Goal: Task Accomplishment & Management: Manage account settings

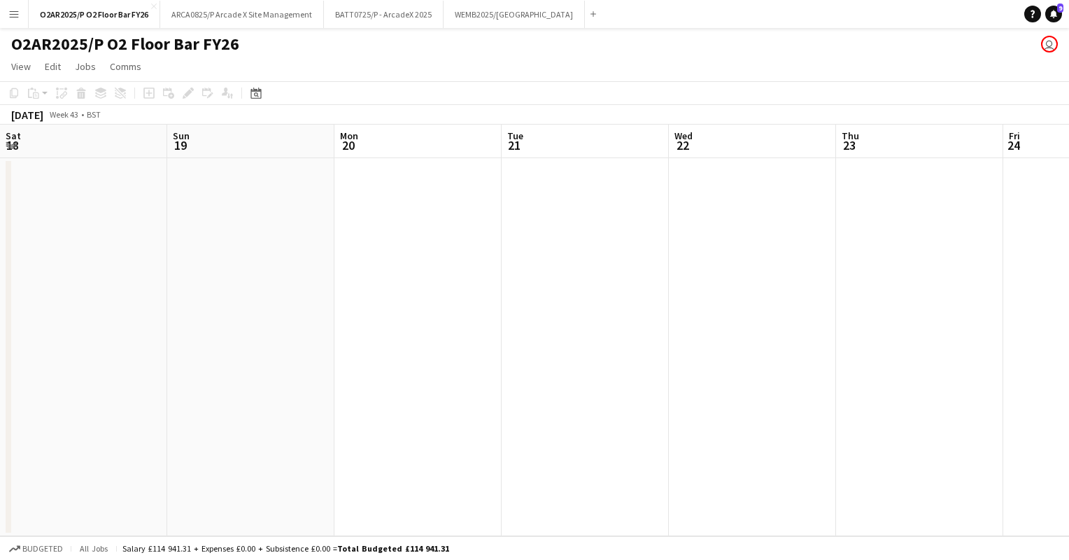
scroll to position [0, 646]
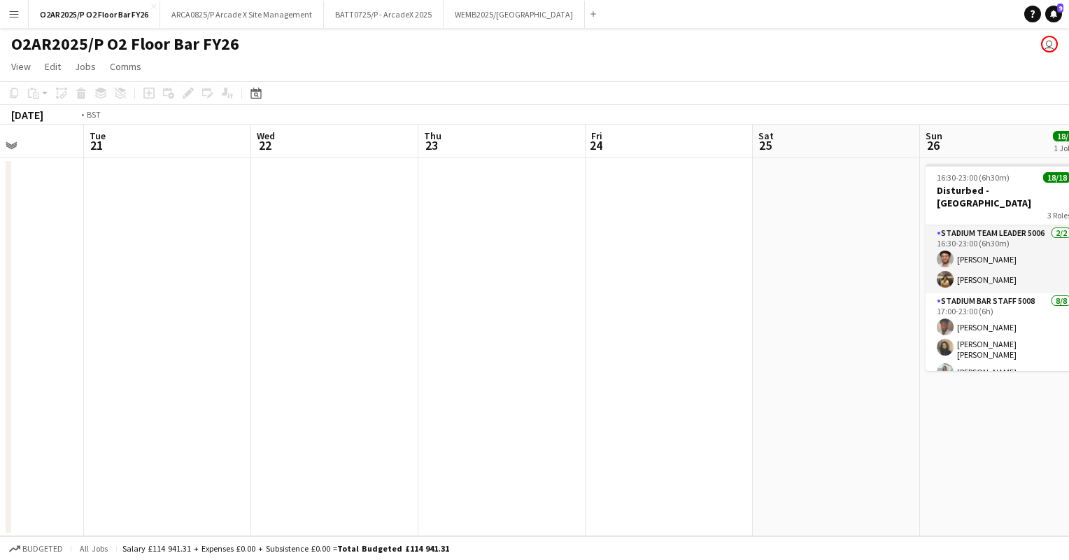
drag, startPoint x: 316, startPoint y: 266, endPoint x: 716, endPoint y: 246, distance: 400.0
click at [716, 246] on app-calendar-viewport "Sat 18 Sun 19 Mon 20 Tue 21 Wed 22 Thu 23 Fri 24 Sat 25 Sun 26 18/18 1 Job Mon …" at bounding box center [534, 330] width 1069 height 411
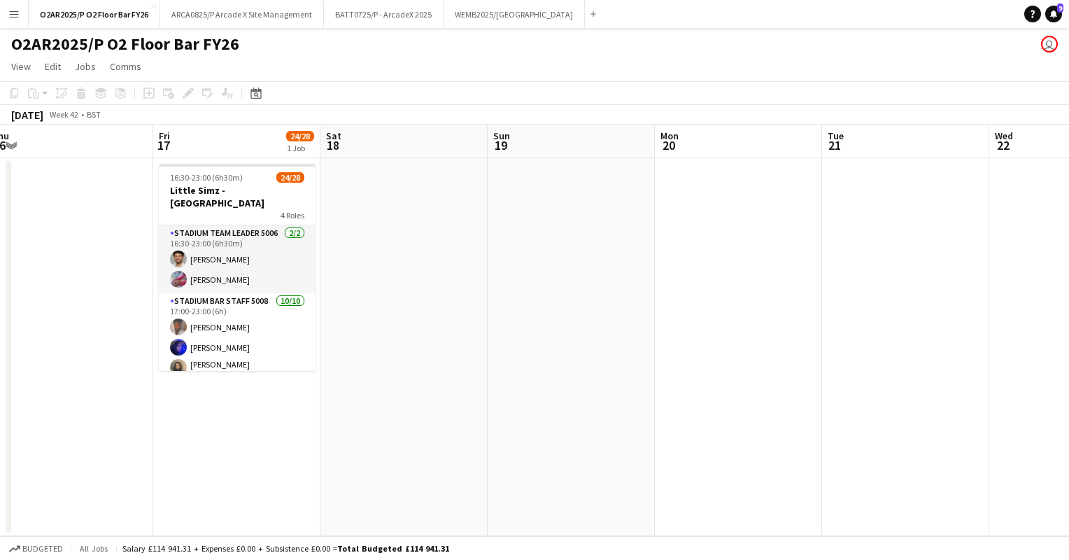
drag, startPoint x: 205, startPoint y: 256, endPoint x: 790, endPoint y: 249, distance: 584.9
click at [790, 249] on app-calendar-viewport "Tue 14 14/14 1 Job Wed 15 15/15 1 Job Thu 16 Fri 17 24/28 1 Job Sat 18 Sun 19 M…" at bounding box center [534, 330] width 1069 height 411
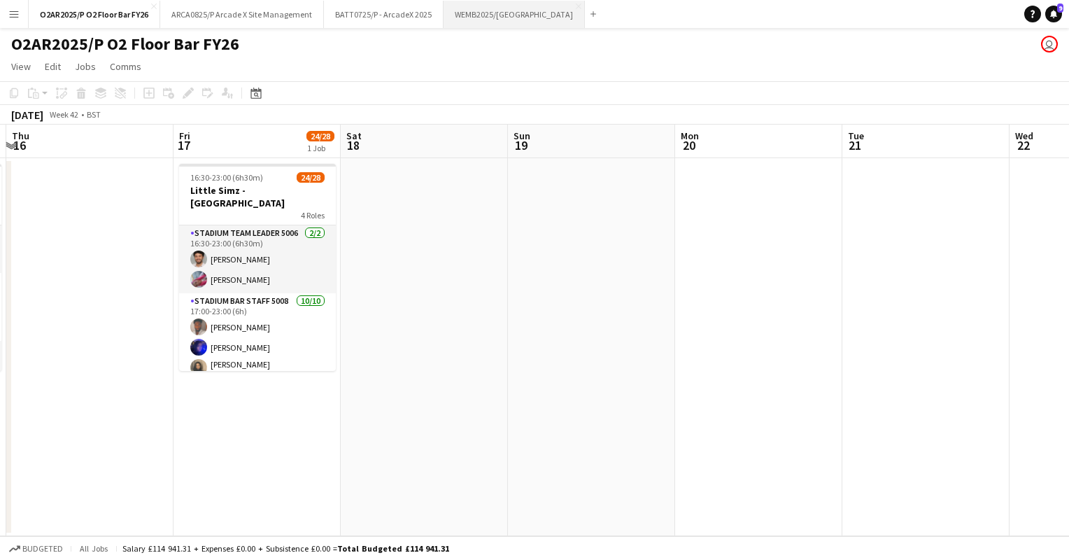
click at [509, 8] on button "WEMB2025/[GEOGRAPHIC_DATA] Close" at bounding box center [514, 14] width 141 height 27
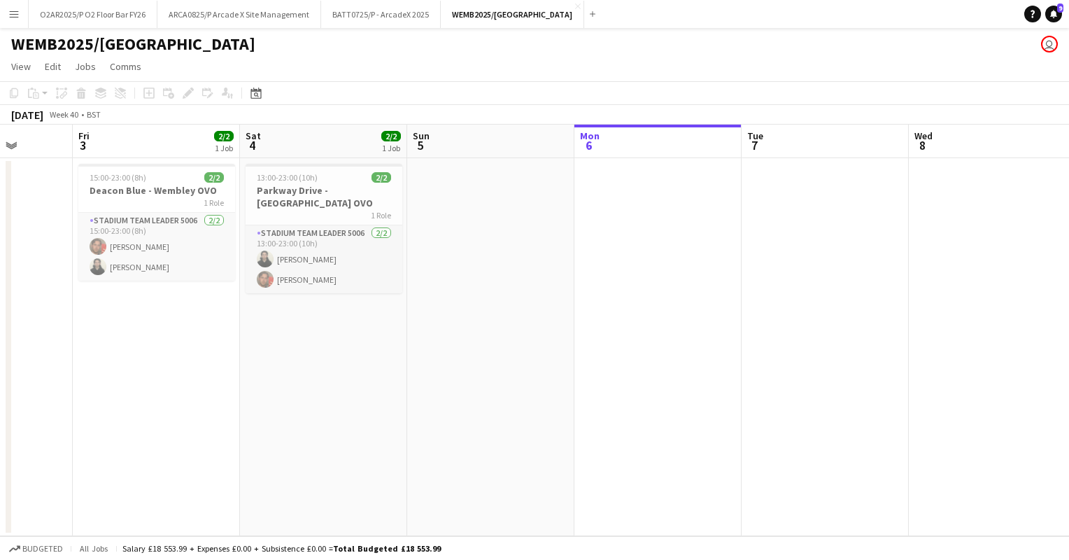
scroll to position [0, 301]
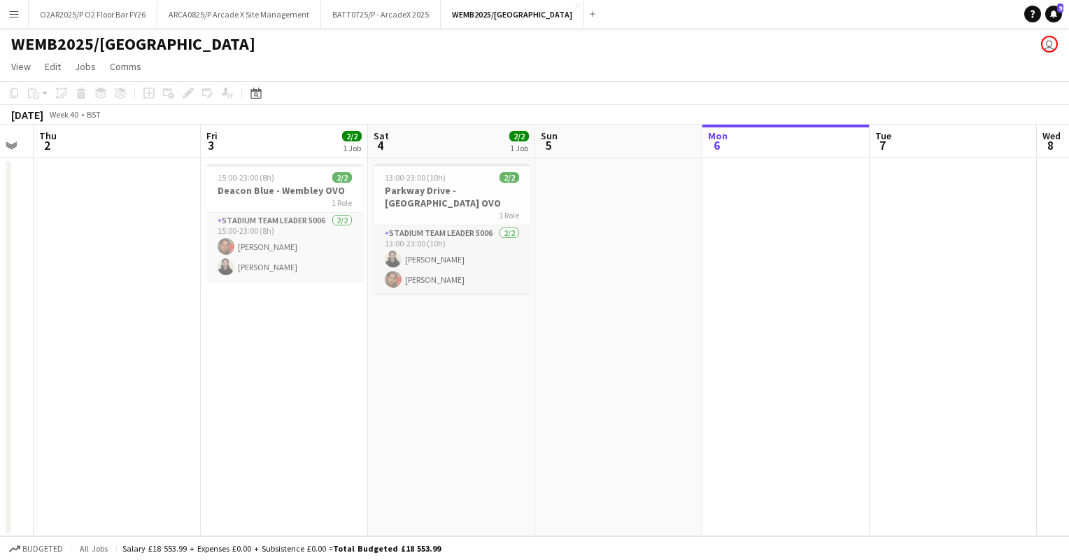
drag, startPoint x: 232, startPoint y: 297, endPoint x: 934, endPoint y: 291, distance: 702.5
click at [934, 291] on app-calendar-viewport "Tue 30 1/1 1 Job Wed 1 Thu 2 Fri 3 2/2 1 Job Sat 4 2/2 1 Job Sun 5 Mon 6 Tue 7 …" at bounding box center [534, 330] width 1069 height 411
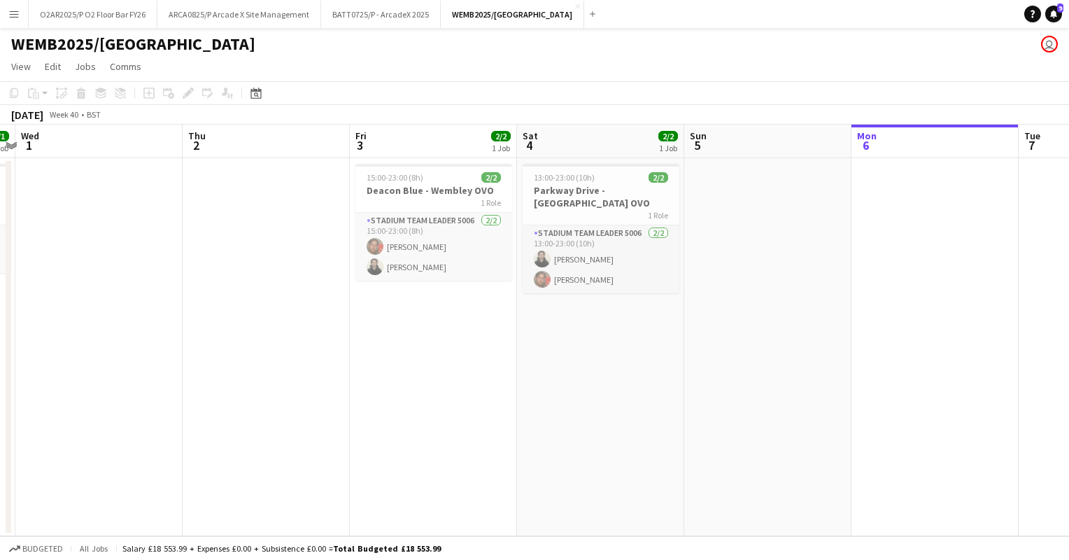
drag, startPoint x: 287, startPoint y: 290, endPoint x: 227, endPoint y: 290, distance: 59.5
click at [230, 290] on app-calendar-viewport "Sun 28 1/1 1 Job Mon 29 Tue 30 1/1 1 Job Wed 1 Thu 2 Fri 3 2/2 1 Job Sat 4 2/2 …" at bounding box center [534, 330] width 1069 height 411
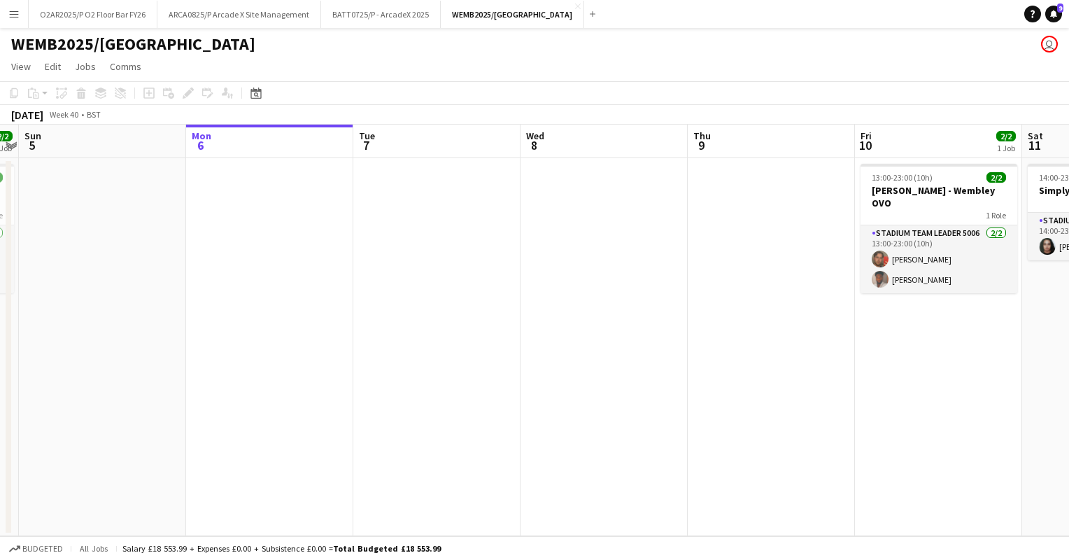
drag, startPoint x: 181, startPoint y: 260, endPoint x: 3, endPoint y: 266, distance: 177.8
click at [3, 266] on app-calendar-viewport "Thu 2 Fri 3 2/2 1 Job Sat 4 2/2 1 Job Sun 5 Mon 6 Tue 7 Wed 8 Thu 9 Fri 10 2/2 …" at bounding box center [534, 330] width 1069 height 411
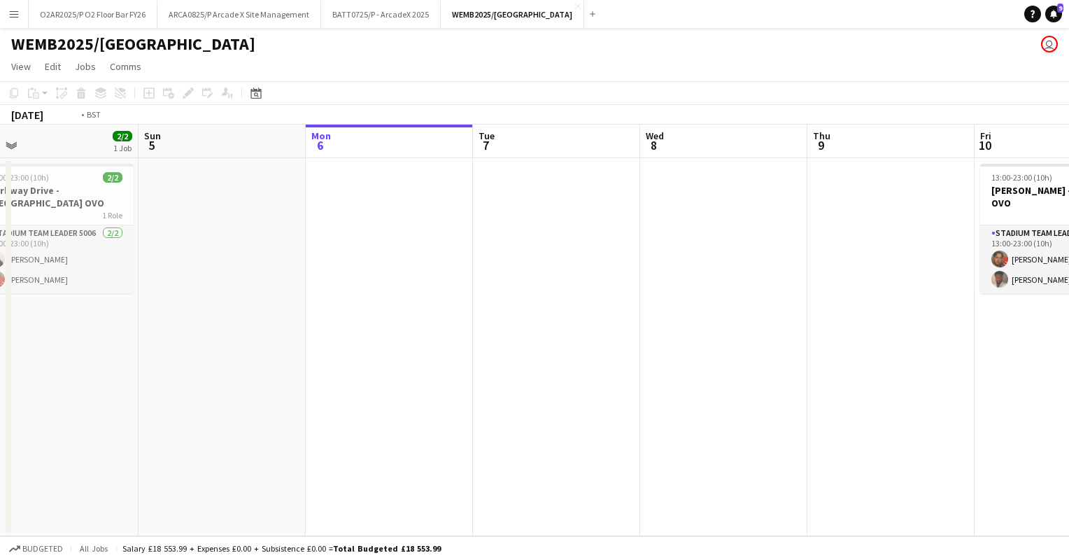
drag, startPoint x: 688, startPoint y: 277, endPoint x: 445, endPoint y: 307, distance: 245.3
click at [445, 307] on app-calendar-viewport "Thu 2 Fri 3 2/2 1 Job Sat 4 2/2 1 Job Sun 5 Mon 6 Tue 7 Wed 8 Thu 9 Fri 10 2/2 …" at bounding box center [534, 330] width 1069 height 411
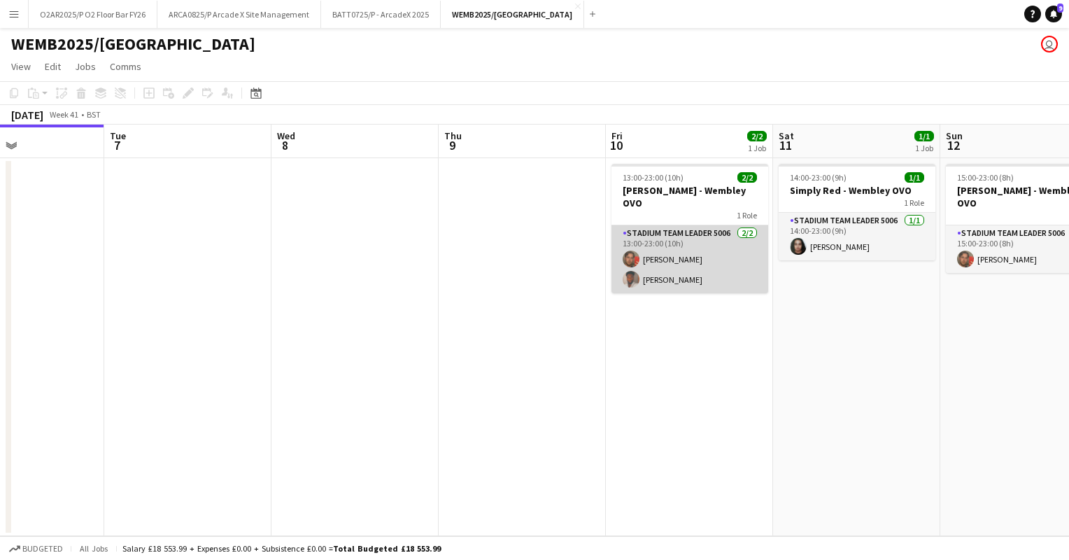
click at [725, 256] on app-card-role "Stadium Team Leader 5006 [DATE] 13:00-23:00 (10h) [PERSON_NAME] [PERSON_NAME]" at bounding box center [689, 259] width 157 height 68
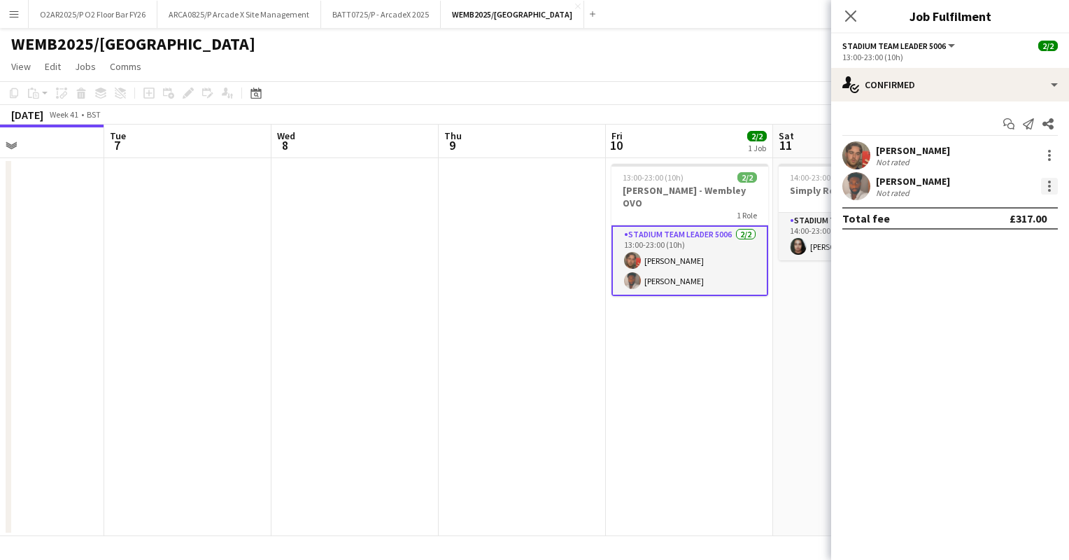
click at [1051, 188] on div at bounding box center [1049, 186] width 17 height 17
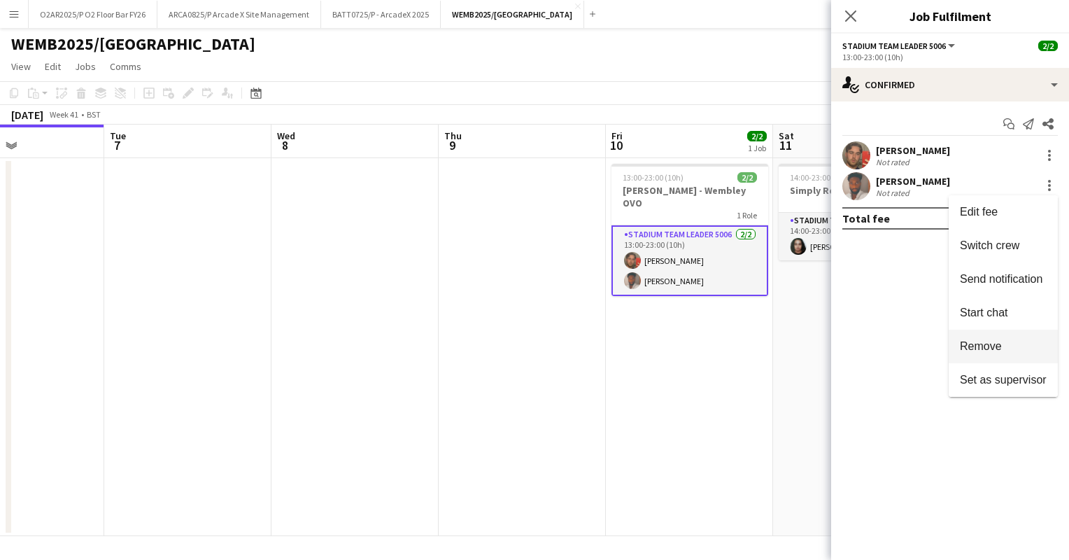
click at [1000, 344] on span "Remove" at bounding box center [981, 346] width 42 height 12
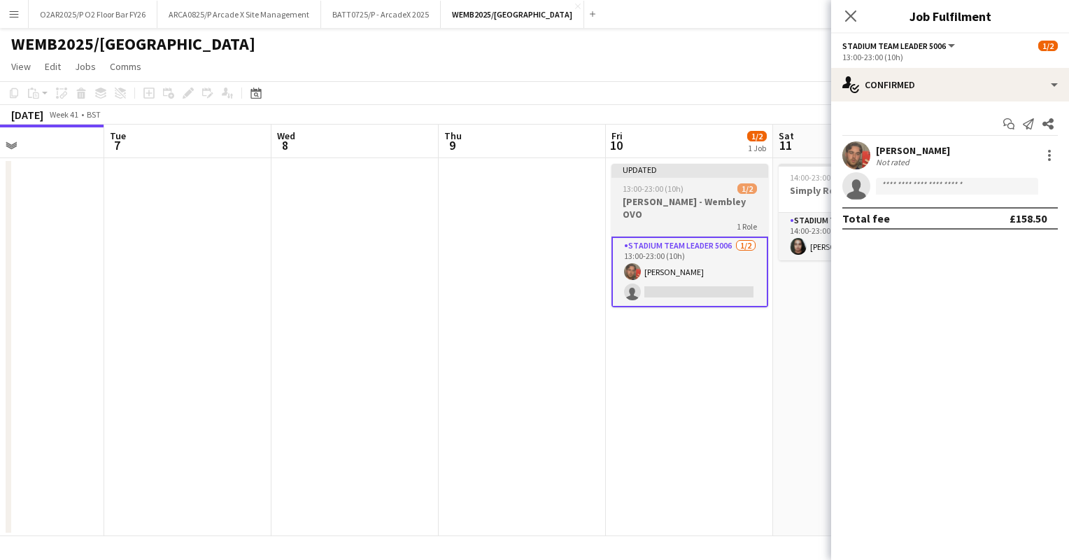
click at [667, 172] on div "Updated" at bounding box center [689, 169] width 157 height 11
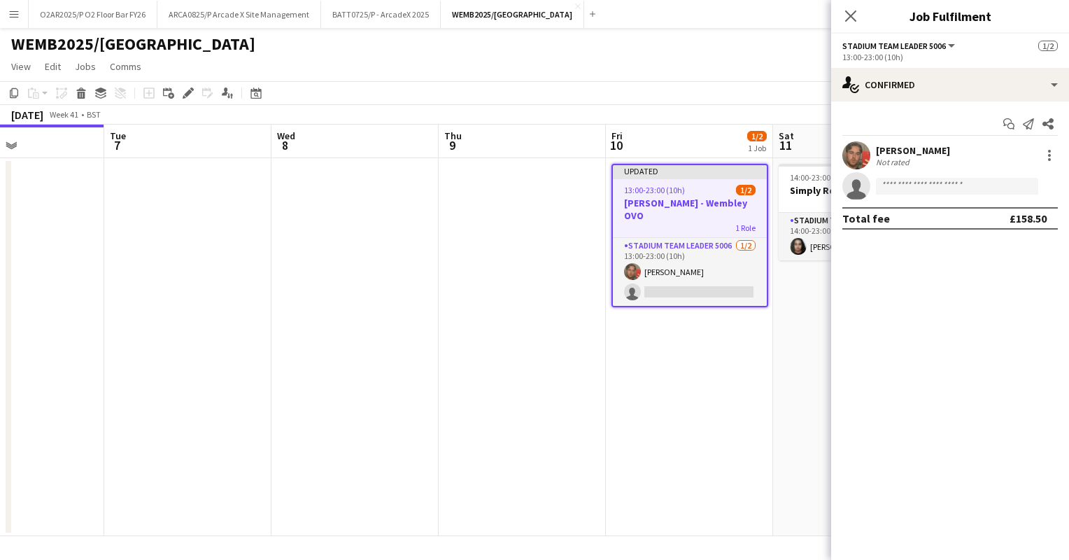
click at [768, 90] on app-toolbar "Copy Paste Paste Ctrl+V Paste with crew Ctrl+Shift+V Paste linked Job [GEOGRAPH…" at bounding box center [534, 93] width 1069 height 24
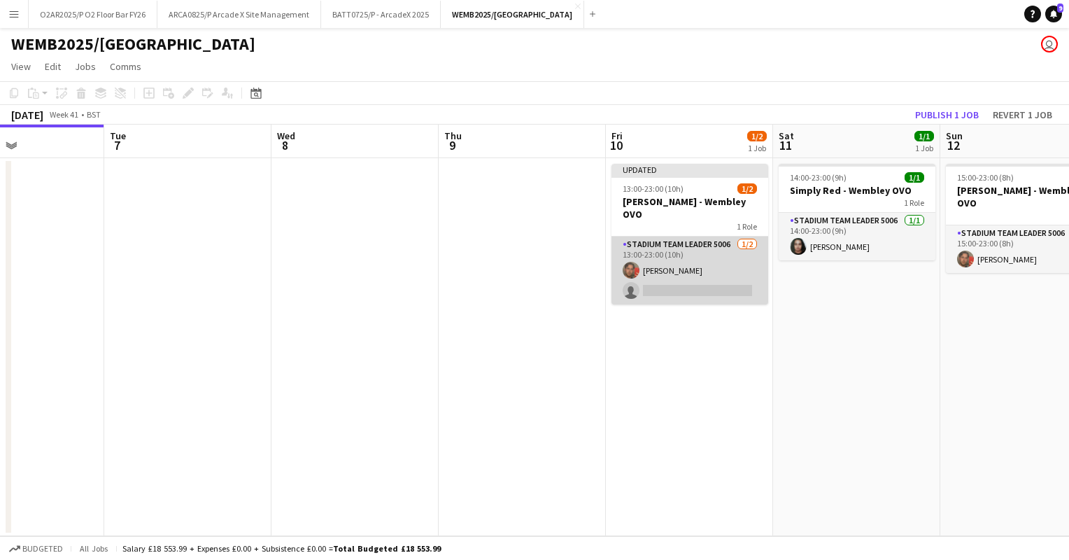
click at [716, 236] on app-card-role "Stadium Team Leader 5006 [DATE] 13:00-23:00 (10h) [PERSON_NAME] single-neutral-…" at bounding box center [689, 270] width 157 height 68
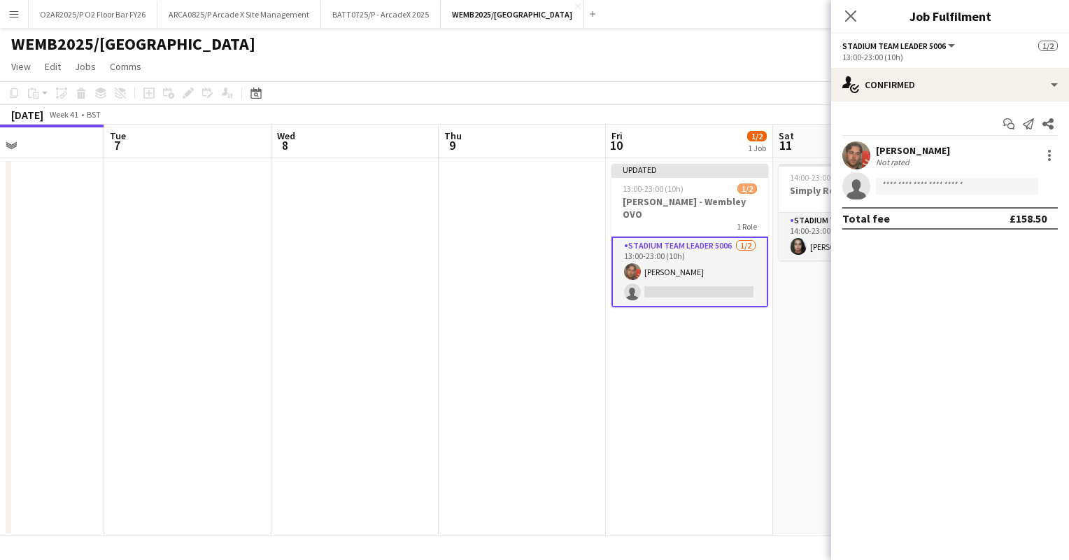
click at [698, 113] on div "[DATE] Week 41 • BST Publish 1 job Revert 1 job" at bounding box center [534, 115] width 1069 height 20
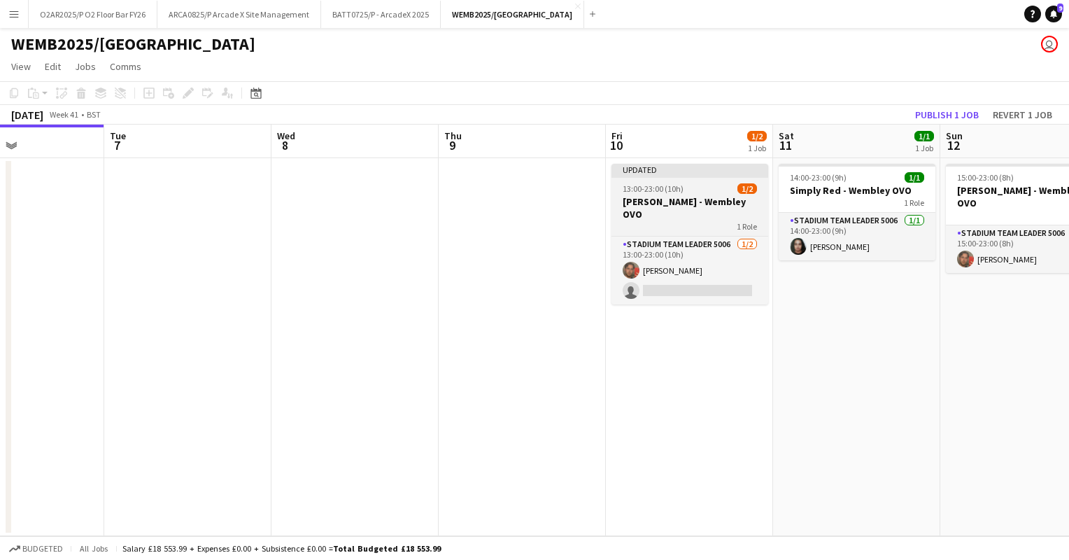
click at [730, 201] on h3 "[PERSON_NAME] - Wembley OVO" at bounding box center [689, 207] width 157 height 25
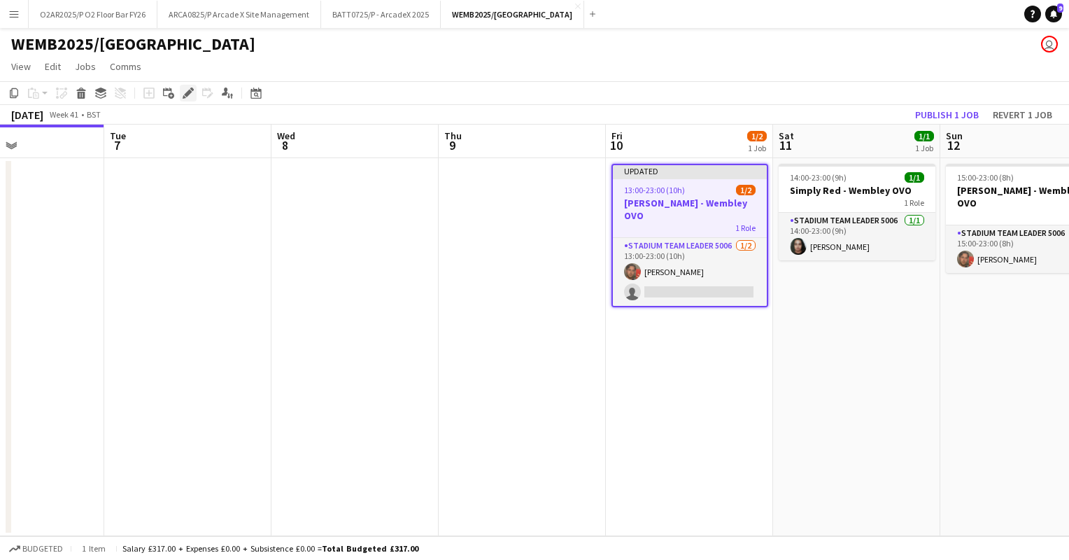
click at [188, 94] on icon at bounding box center [188, 94] width 8 height 8
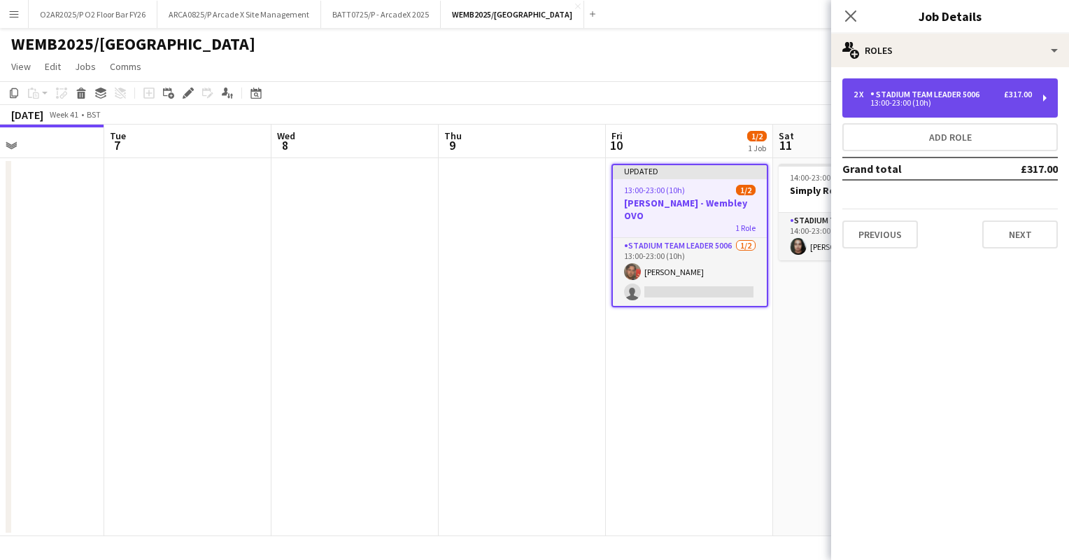
click at [924, 97] on div "Stadium Team Leader 5006" at bounding box center [927, 95] width 115 height 10
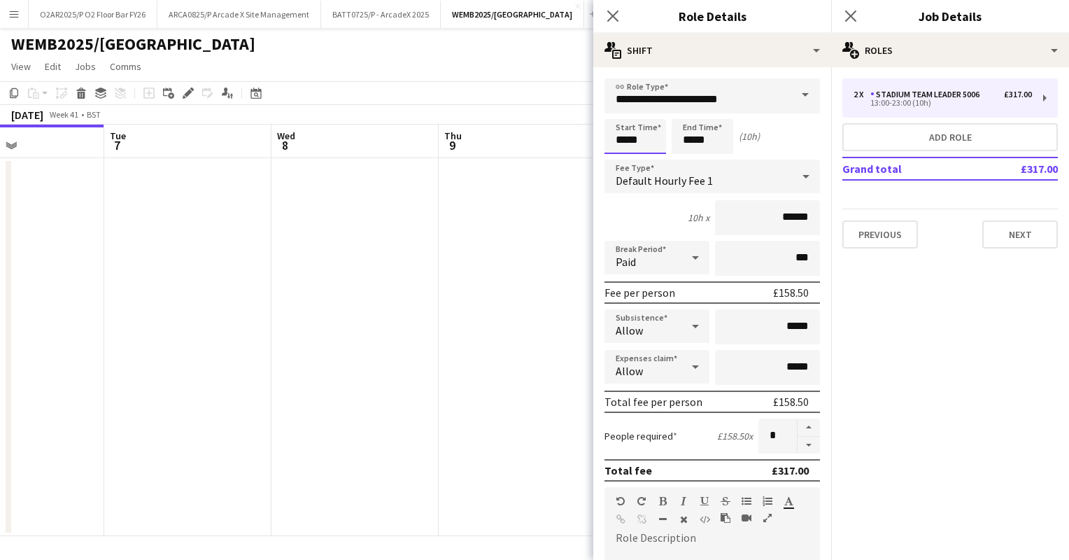
click at [628, 139] on input "*****" at bounding box center [635, 136] width 62 height 35
type input "*****"
click at [654, 213] on div "9h x ******" at bounding box center [711, 217] width 215 height 35
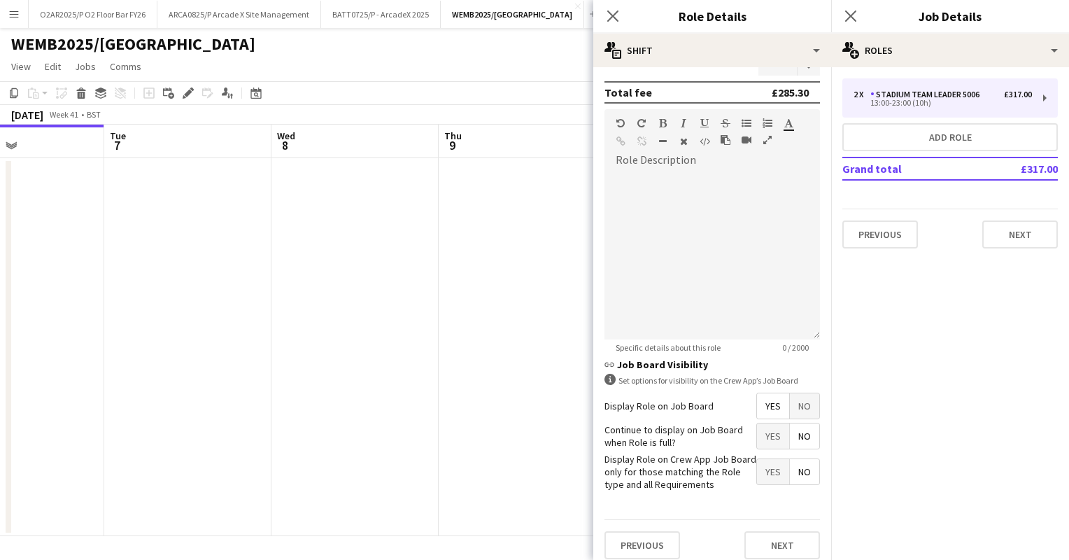
scroll to position [384, 0]
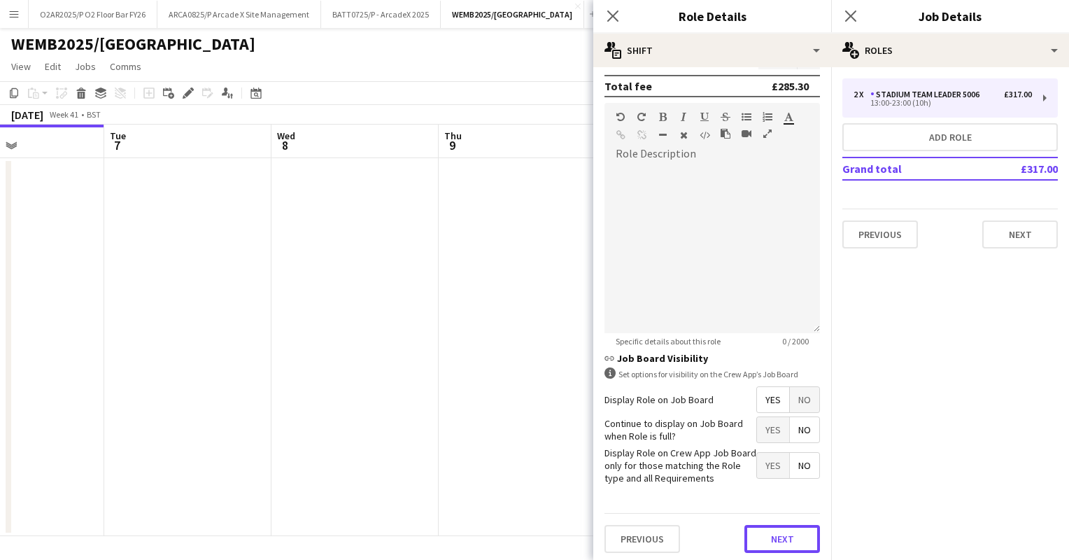
click at [759, 529] on button "Next" at bounding box center [782, 539] width 76 height 28
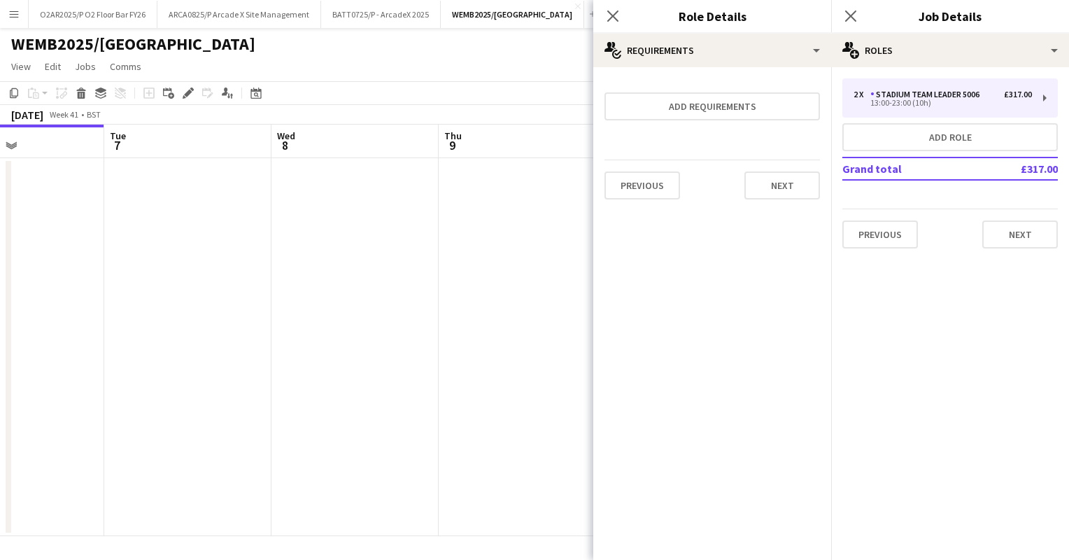
scroll to position [0, 0]
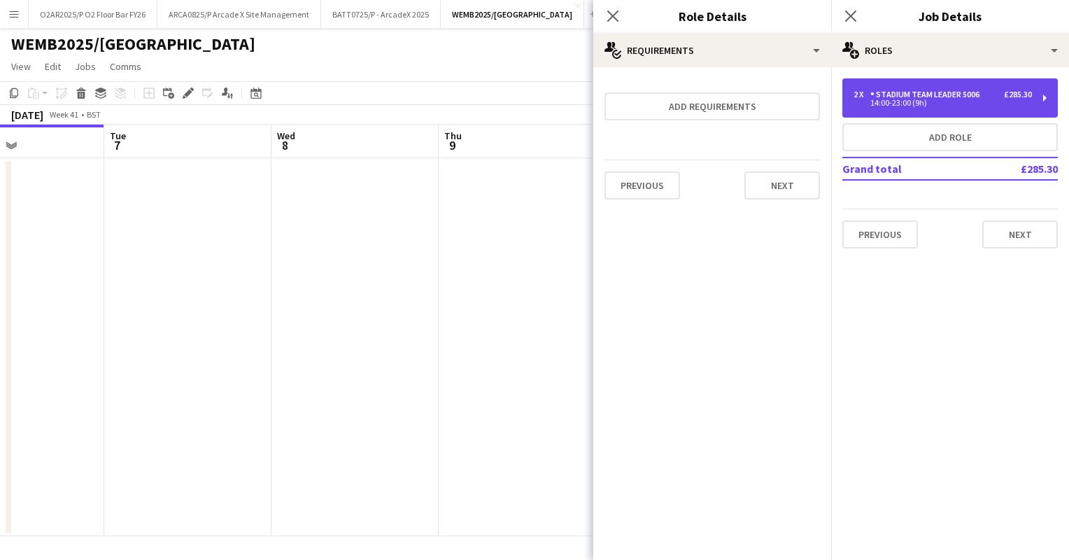
click at [896, 92] on div "Stadium Team Leader 5006" at bounding box center [927, 95] width 115 height 10
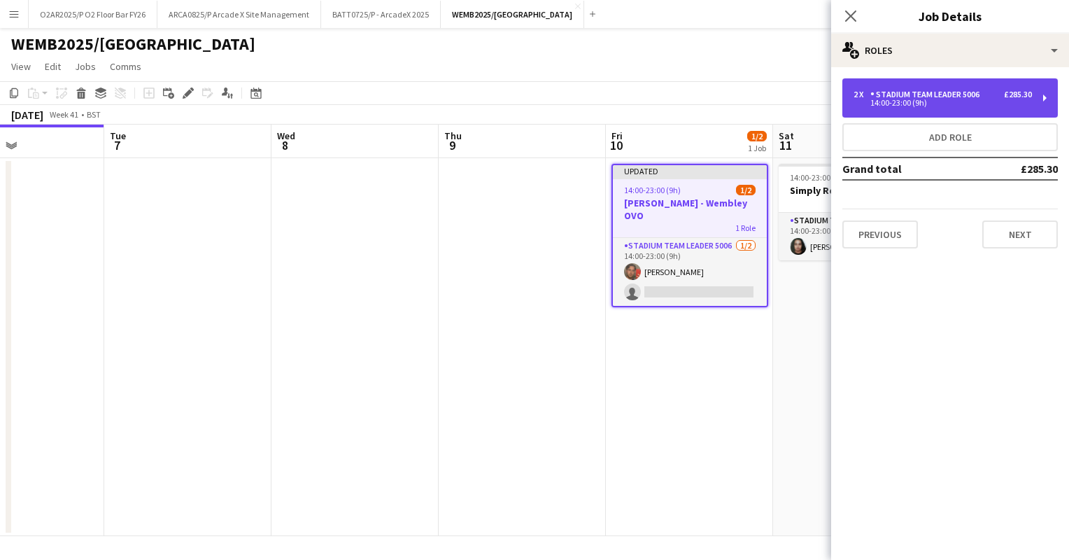
click at [934, 97] on div "Stadium Team Leader 5006" at bounding box center [927, 95] width 115 height 10
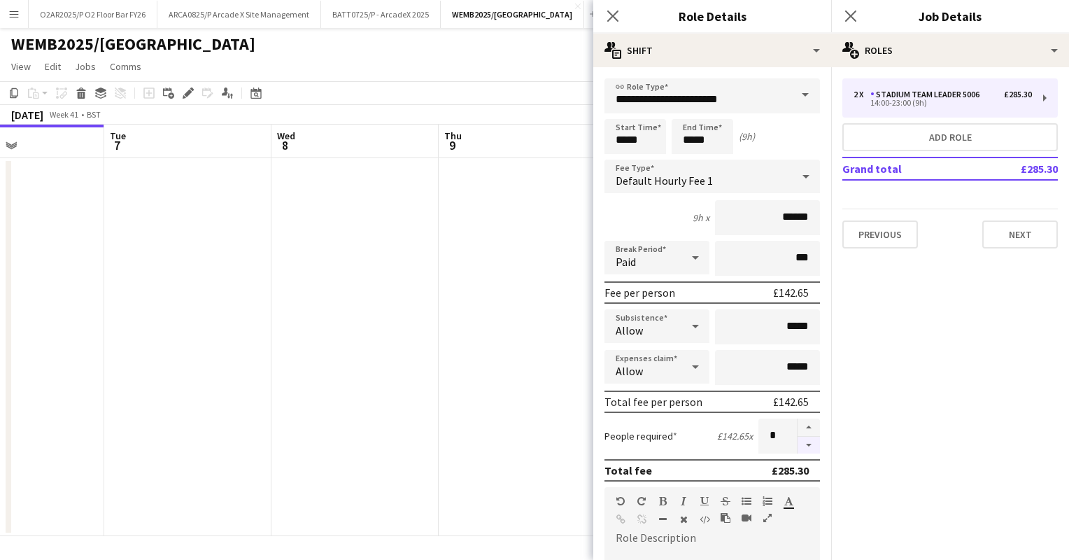
click at [798, 438] on button "button" at bounding box center [809, 445] width 22 height 17
type input "*"
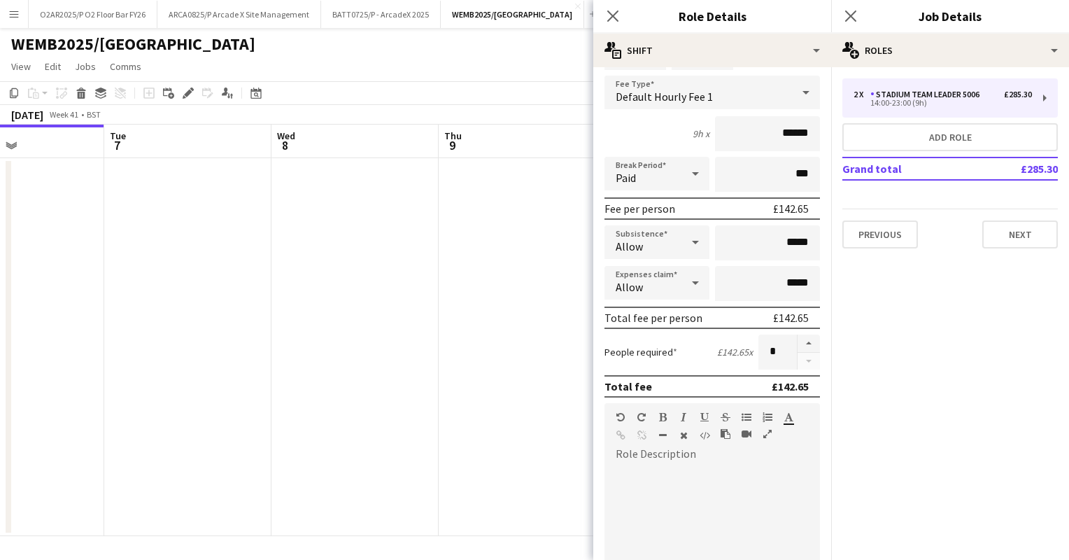
scroll to position [384, 0]
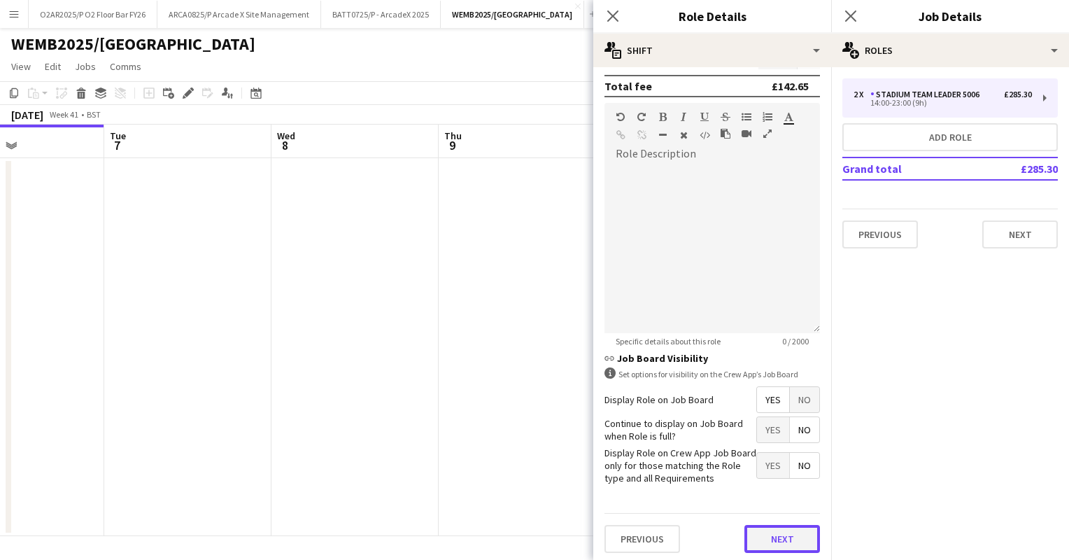
click at [803, 539] on button "Next" at bounding box center [782, 539] width 76 height 28
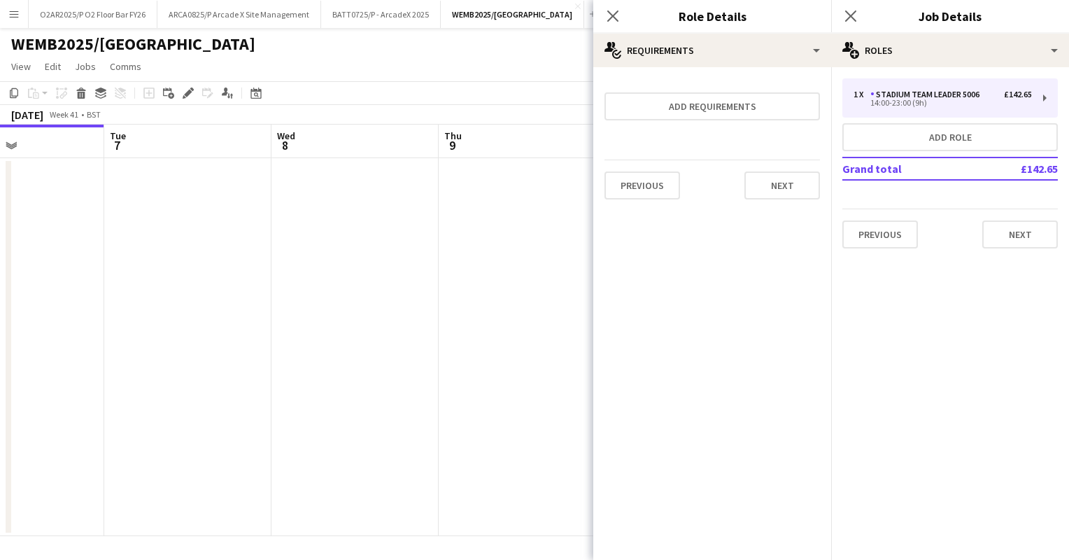
click at [549, 101] on app-toolbar "Copy Paste Paste Ctrl+V Paste with crew Ctrl+Shift+V Paste linked Job [GEOGRAPH…" at bounding box center [534, 93] width 1069 height 24
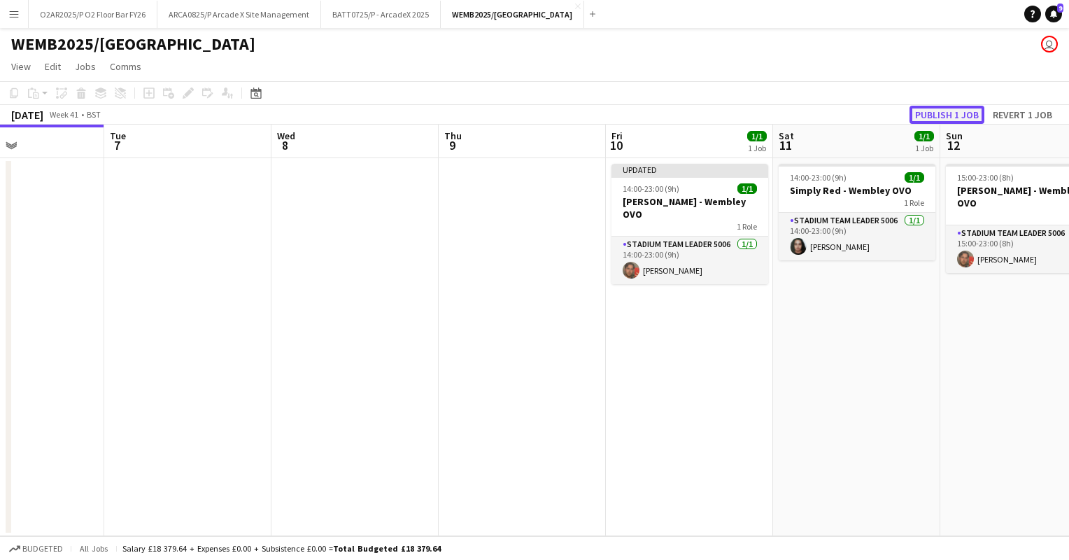
click at [959, 122] on button "Publish 1 job" at bounding box center [947, 115] width 75 height 18
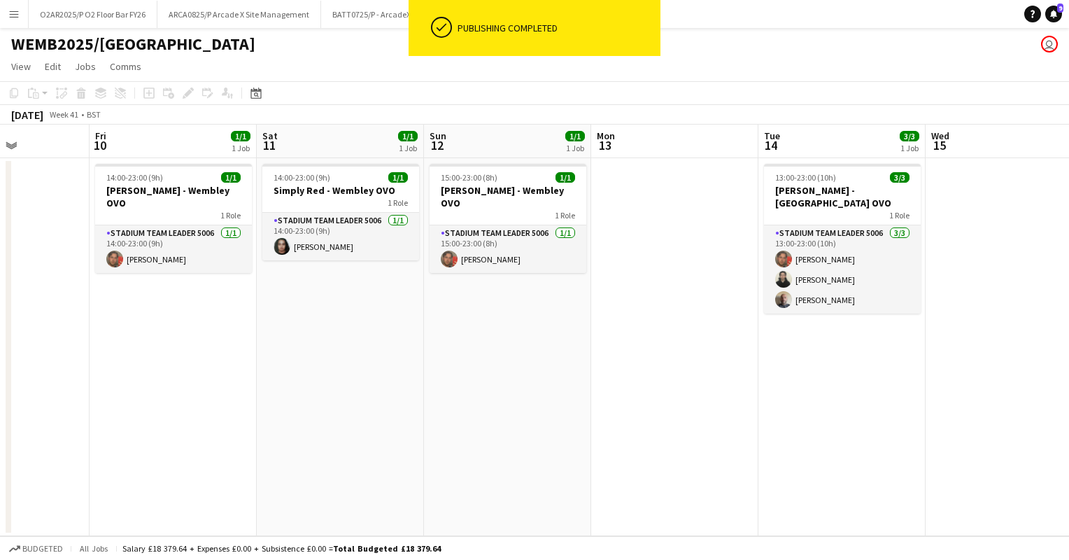
drag, startPoint x: 899, startPoint y: 350, endPoint x: 382, endPoint y: 355, distance: 517.1
click at [382, 355] on app-calendar-viewport "Mon 6 Tue 7 Wed 8 Thu 9 Fri 10 1/1 1 Job Sat 11 1/1 1 Job Sun 12 1/1 1 Job Mon …" at bounding box center [534, 330] width 1069 height 411
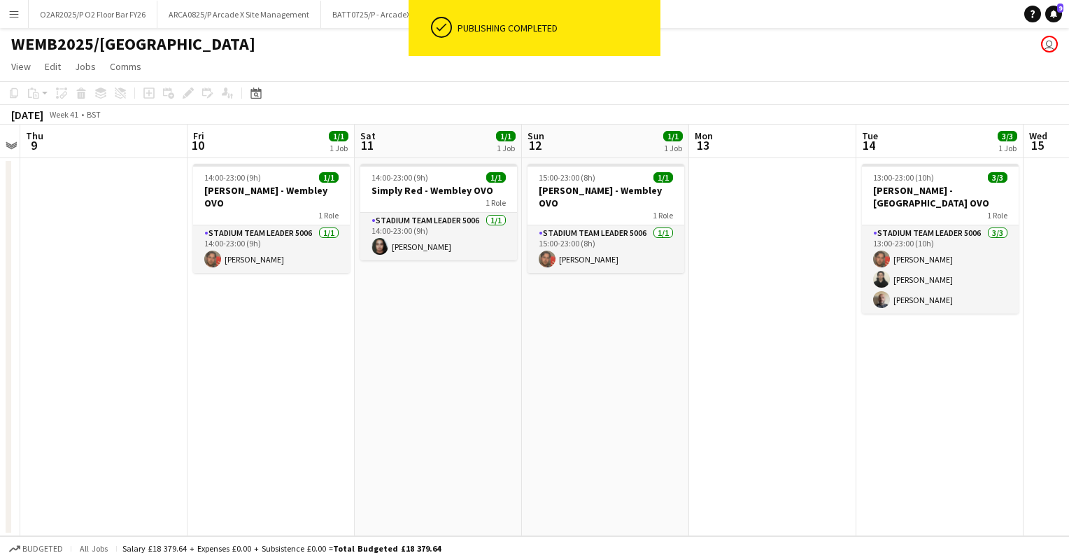
drag, startPoint x: 802, startPoint y: 360, endPoint x: 246, endPoint y: 362, distance: 556.2
click at [246, 362] on app-calendar-viewport "Mon 6 Tue 7 Wed 8 Thu 9 Fri 10 1/1 1 Job Sat 11 1/1 1 Job Sun 12 1/1 1 Job Mon …" at bounding box center [534, 330] width 1069 height 411
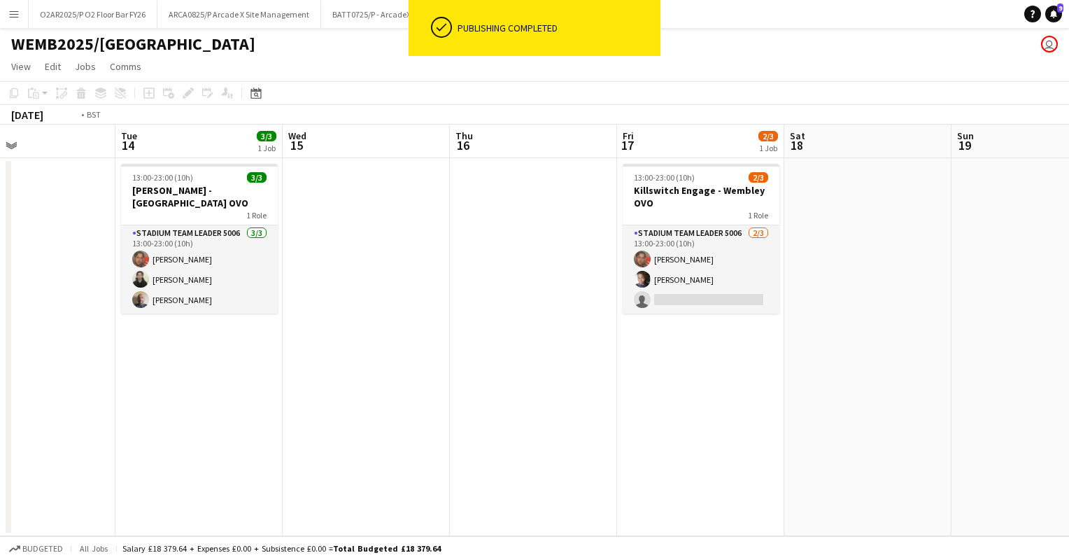
click at [752, 334] on app-calendar-viewport "Fri 10 1/1 1 Job Sat 11 1/1 1 Job Sun 12 1/1 1 Job Mon 13 Tue 14 3/3 1 Job Wed …" at bounding box center [534, 330] width 1069 height 411
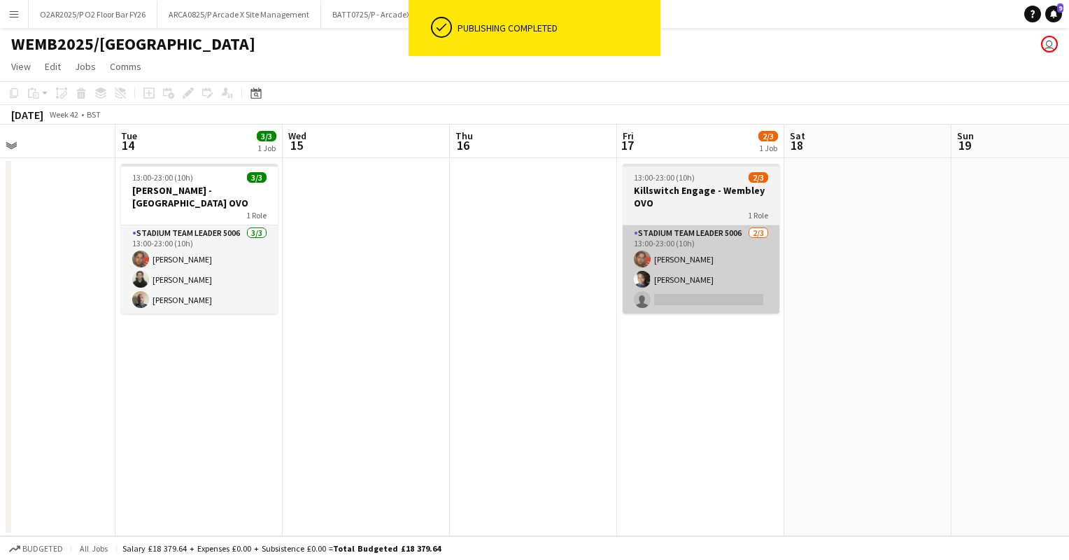
scroll to position [0, 554]
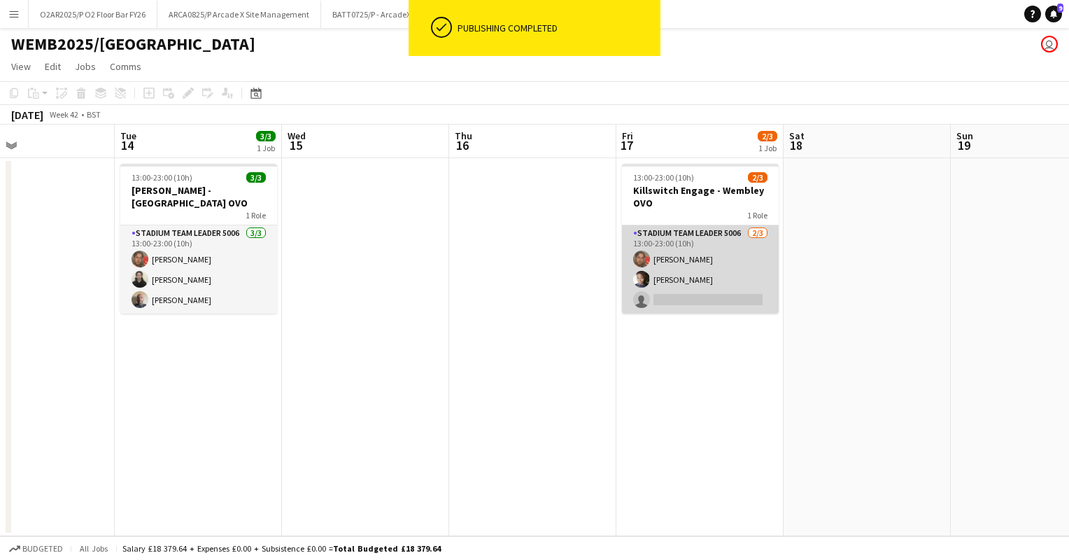
click at [690, 260] on app-card-role "Stadium Team Leader 5006 [DATE] 13:00-23:00 (10h) [PERSON_NAME] Izukanne [PERSO…" at bounding box center [700, 269] width 157 height 88
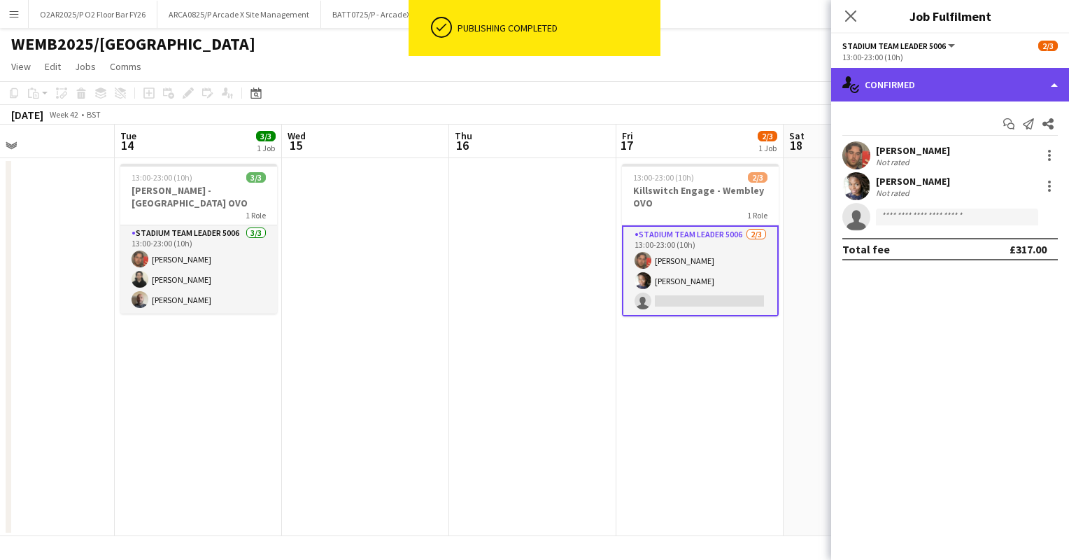
click at [957, 75] on div "single-neutral-actions-check-2 Confirmed" at bounding box center [950, 85] width 238 height 34
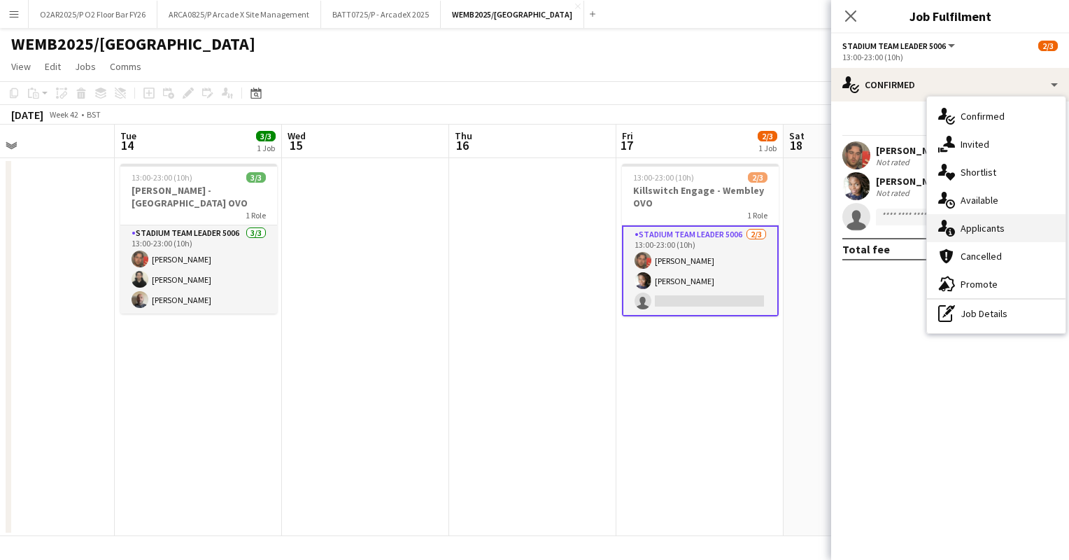
click at [966, 225] on span "Applicants" at bounding box center [983, 228] width 44 height 13
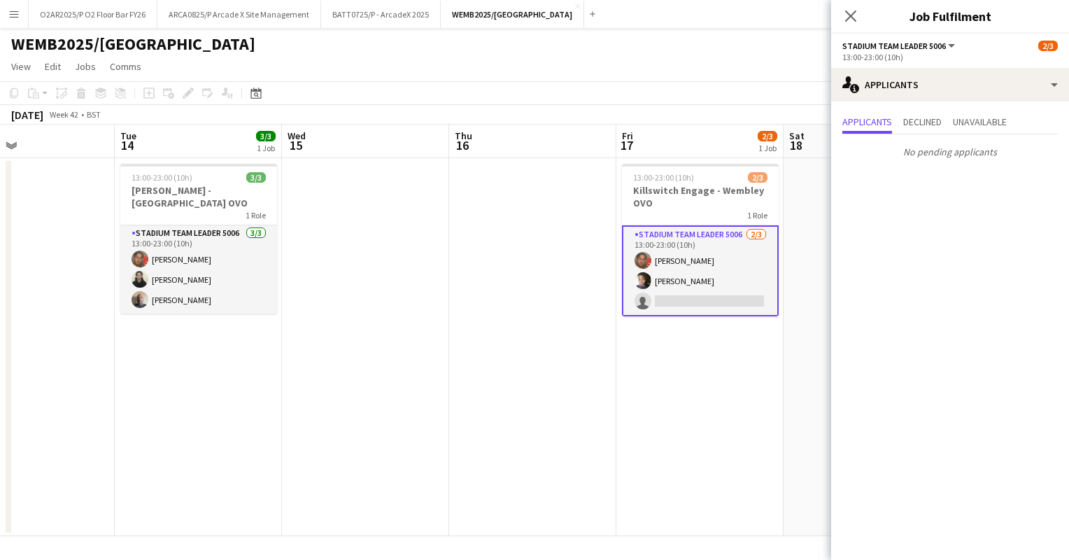
click at [637, 73] on app-page-menu "View Day view expanded Day view collapsed Month view Date picker Jump to [DATE]…" at bounding box center [534, 68] width 1069 height 27
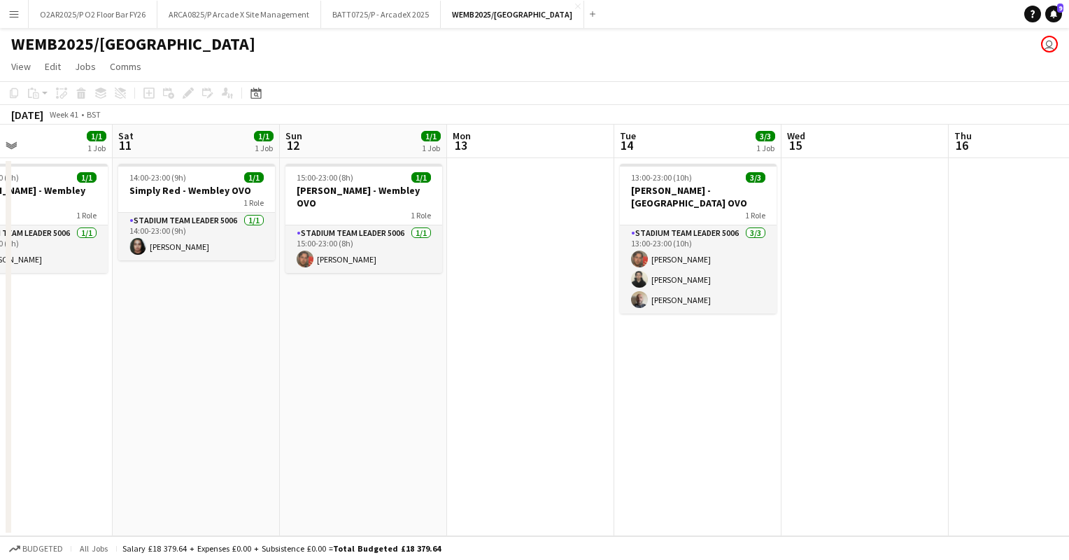
drag, startPoint x: 235, startPoint y: 271, endPoint x: 893, endPoint y: 327, distance: 660.0
click at [902, 327] on app-calendar-viewport "Wed 8 Thu 9 Fri 10 1/1 1 Job Sat 11 1/1 1 Job Sun 12 1/1 1 Job Mon 13 Tue 14 3/…" at bounding box center [534, 330] width 1069 height 411
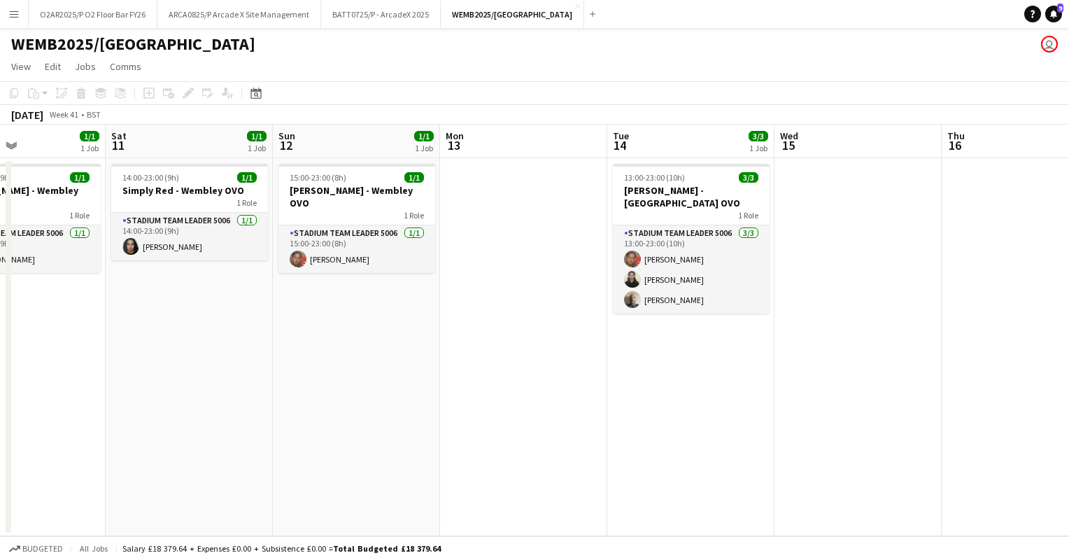
drag, startPoint x: 465, startPoint y: 309, endPoint x: 321, endPoint y: 304, distance: 144.2
click at [197, 311] on app-calendar-viewport "Tue 7 Wed 8 Thu 9 Fri 10 1/1 1 Job Sat 11 1/1 1 Job Sun 12 1/1 1 Job Mon 13 Tue…" at bounding box center [534, 330] width 1069 height 411
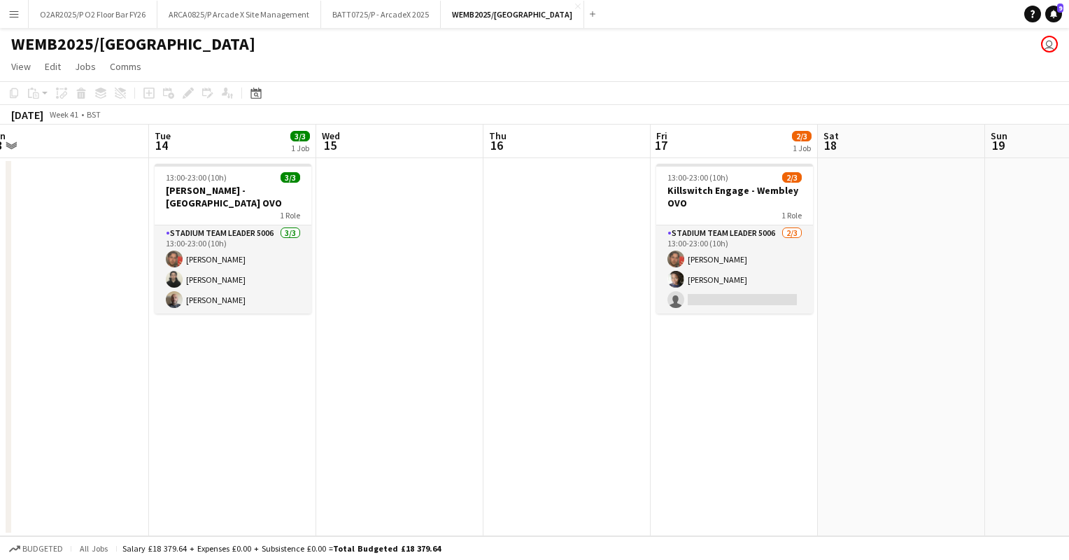
drag, startPoint x: 851, startPoint y: 341, endPoint x: 821, endPoint y: 362, distance: 36.7
click at [825, 362] on app-calendar-viewport "Sat 11 1/1 1 Job Sun 12 1/1 1 Job Mon 13 Tue 14 3/3 1 Job Wed 15 Thu 16 Fri 17 …" at bounding box center [534, 330] width 1069 height 411
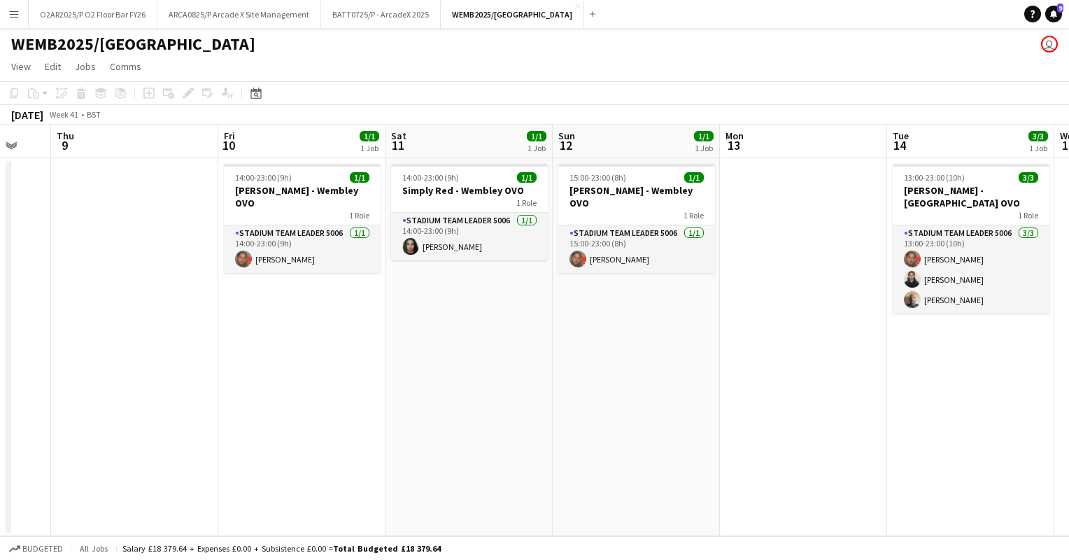
drag, startPoint x: 86, startPoint y: 274, endPoint x: 145, endPoint y: 281, distance: 59.3
click at [145, 281] on app-calendar-viewport "Sun 5 Mon 6 Tue 7 Wed 8 Thu 9 Fri 10 1/1 1 Job Sat 11 1/1 1 Job Sun 12 1/1 1 Jo…" at bounding box center [534, 330] width 1069 height 411
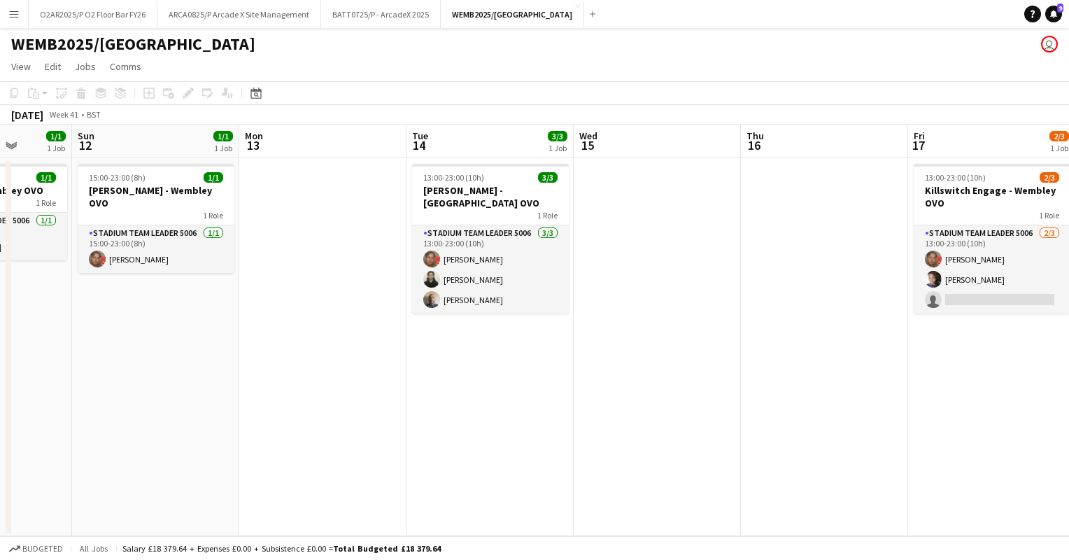
drag, startPoint x: 840, startPoint y: 331, endPoint x: 1022, endPoint y: 349, distance: 183.5
click at [1028, 348] on app-calendar-viewport "Thu 9 Fri 10 1/1 1 Job Sat 11 1/1 1 Job Sun 12 1/1 1 Job Mon 13 Tue 14 3/3 1 Jo…" at bounding box center [534, 330] width 1069 height 411
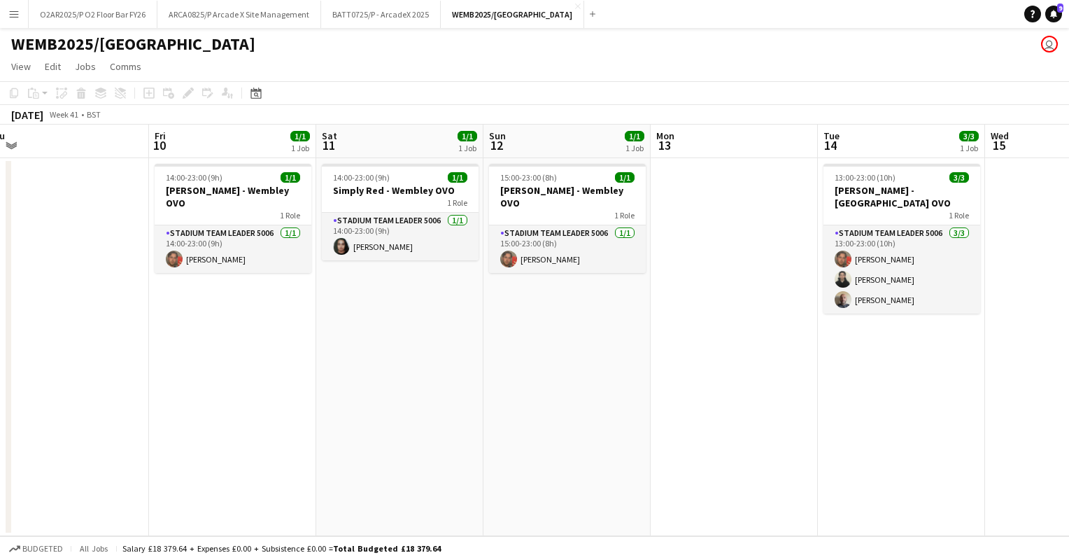
scroll to position [0, 323]
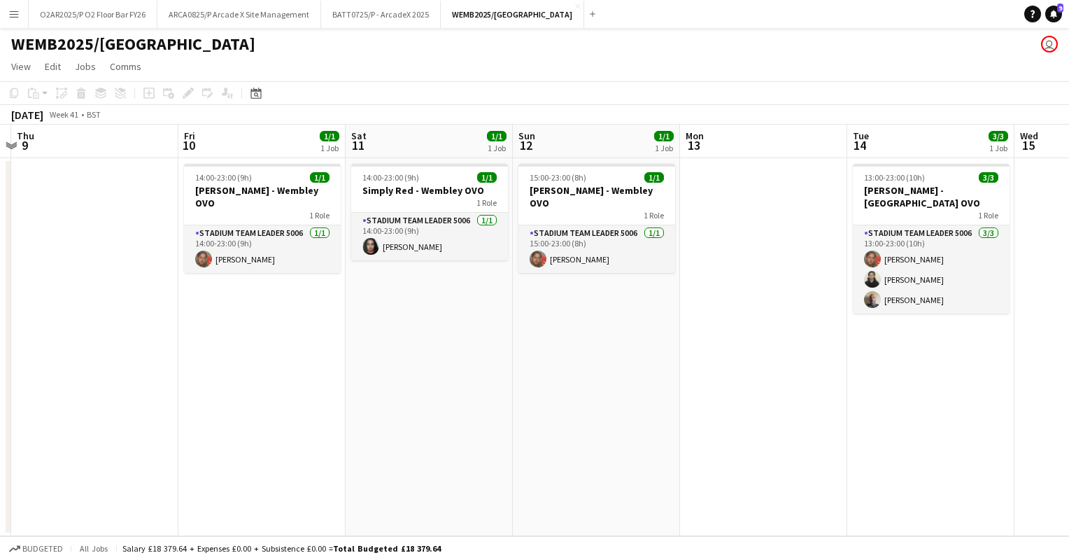
drag, startPoint x: 372, startPoint y: 316, endPoint x: 646, endPoint y: 315, distance: 273.6
click at [646, 315] on app-calendar-viewport "Tue 7 Wed 8 Thu 9 Fri 10 1/1 1 Job Sat 11 1/1 1 Job Sun 12 1/1 1 Job Mon 13 Tue…" at bounding box center [534, 330] width 1069 height 411
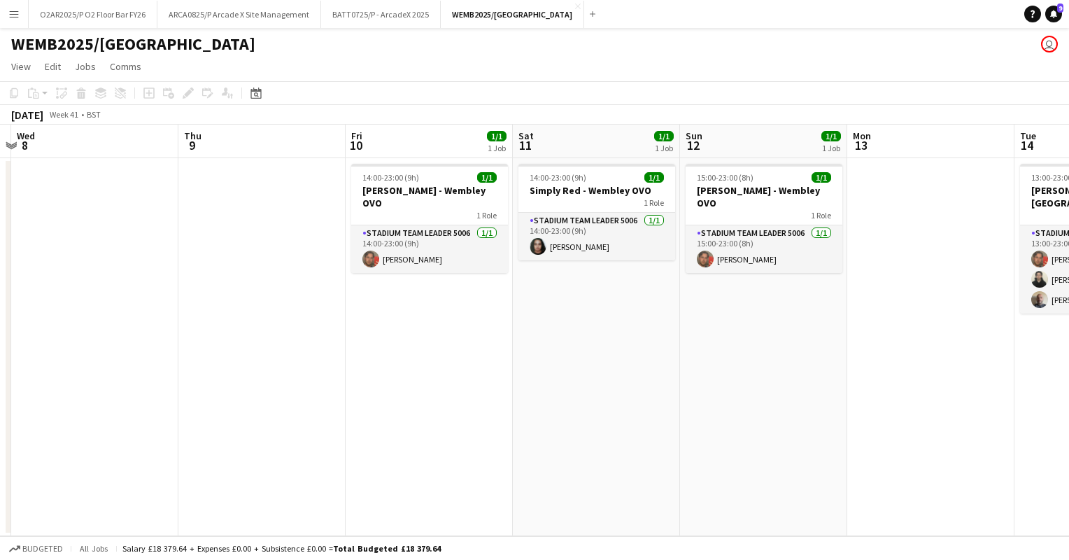
click at [587, 72] on app-page-menu "View Day view expanded Day view collapsed Month view Date picker Jump to [DATE]…" at bounding box center [534, 68] width 1069 height 27
click at [99, 16] on button "O2AR2025/P O2 Floor Bar FY26 Close" at bounding box center [93, 14] width 129 height 27
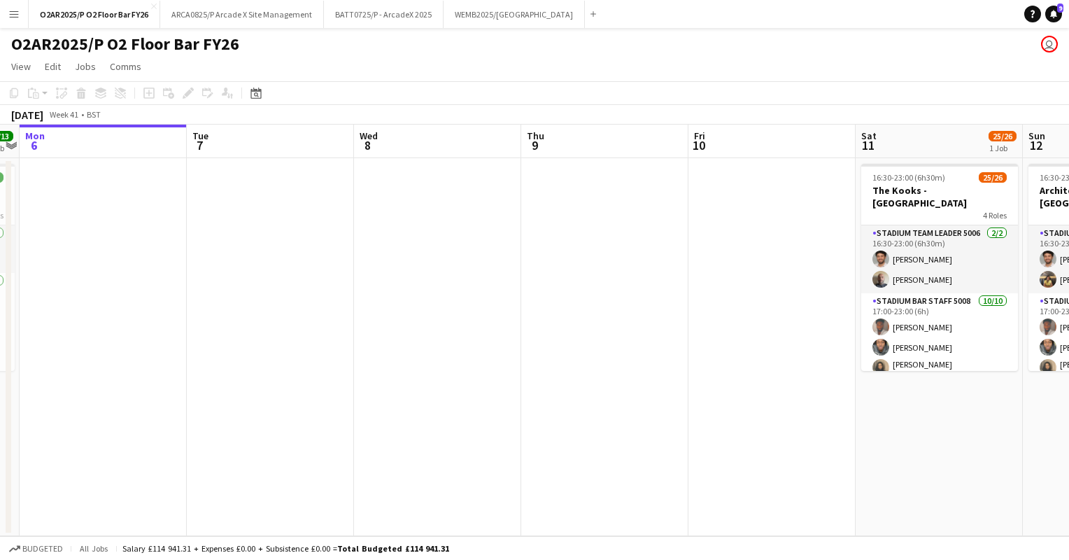
scroll to position [0, 344]
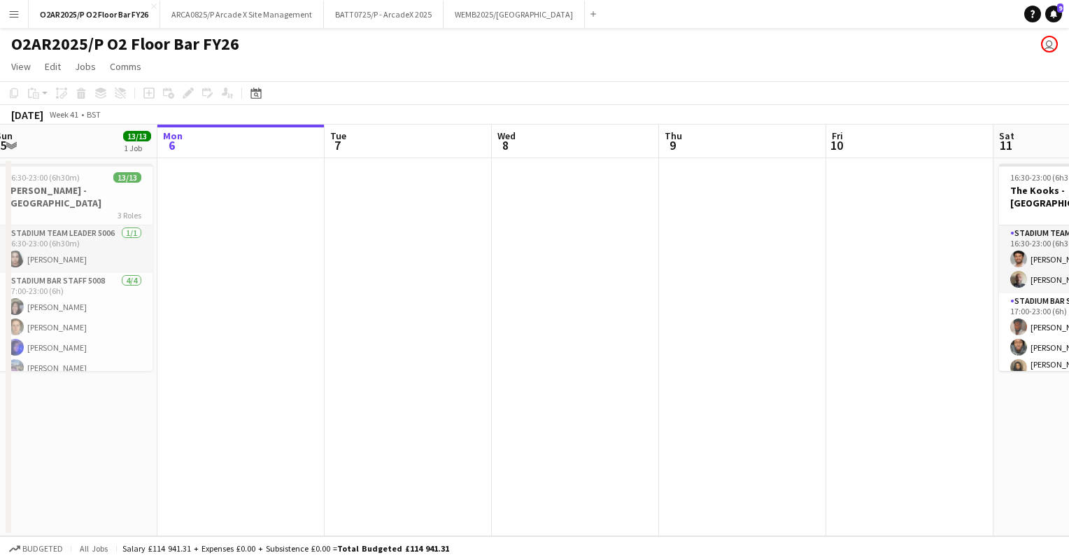
drag, startPoint x: 851, startPoint y: 417, endPoint x: 305, endPoint y: 427, distance: 546.5
click at [305, 427] on app-calendar-viewport "Fri 3 Sat 4 Sun 5 13/13 1 Job Mon 6 Tue 7 Wed 8 Thu 9 Fri 10 Sat 11 25/26 1 Job…" at bounding box center [534, 330] width 1069 height 411
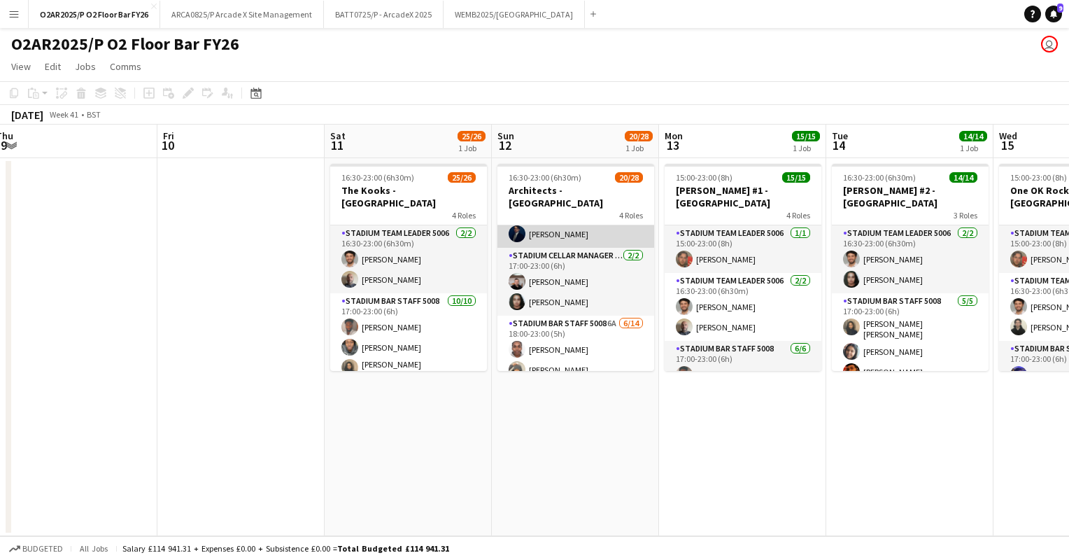
scroll to position [210, 0]
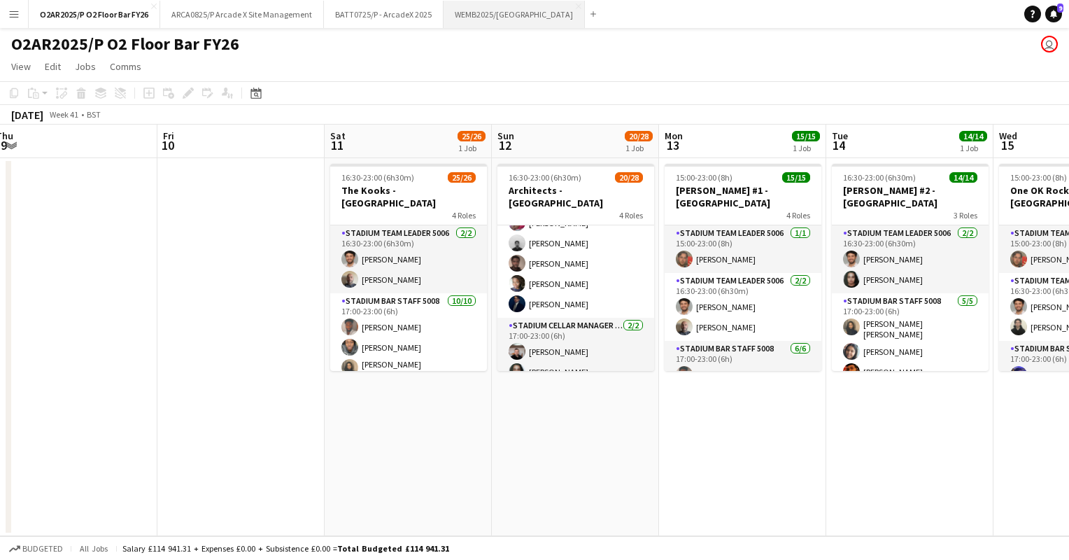
click at [493, 14] on button "WEMB2025/[GEOGRAPHIC_DATA] Close" at bounding box center [514, 14] width 141 height 27
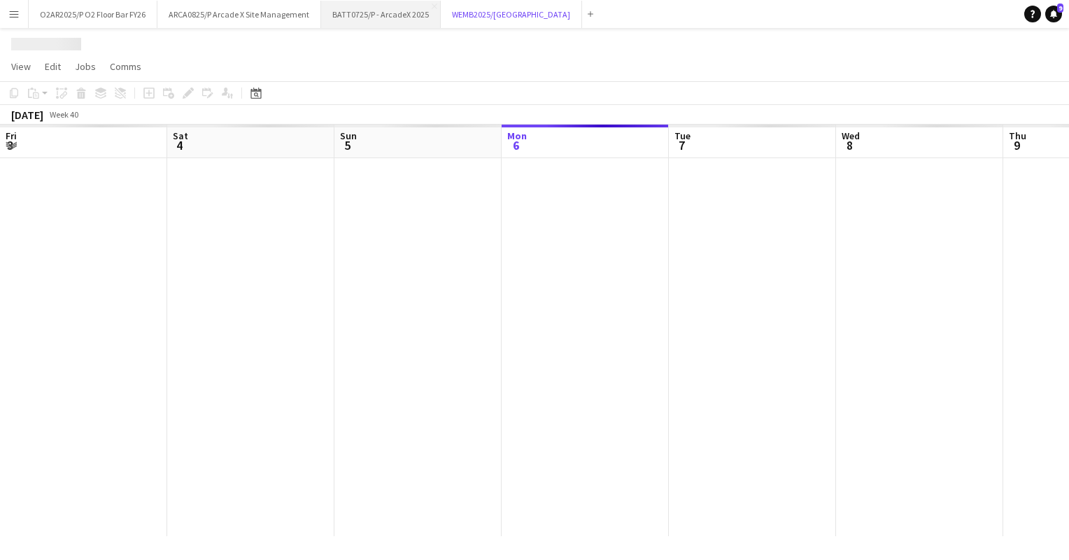
scroll to position [0, 334]
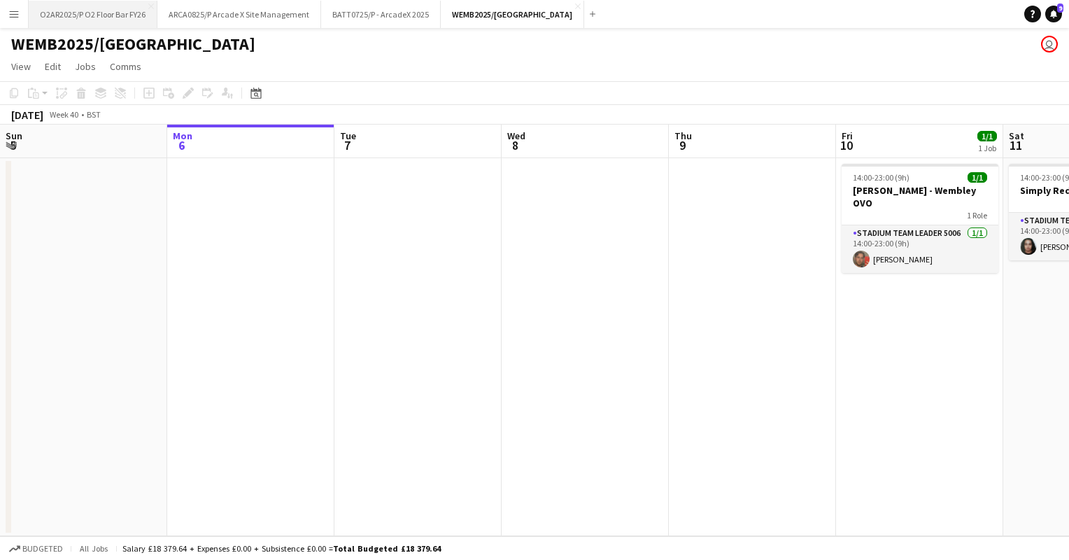
click at [108, 11] on button "O2AR2025/P O2 Floor Bar FY26 Close" at bounding box center [93, 14] width 129 height 27
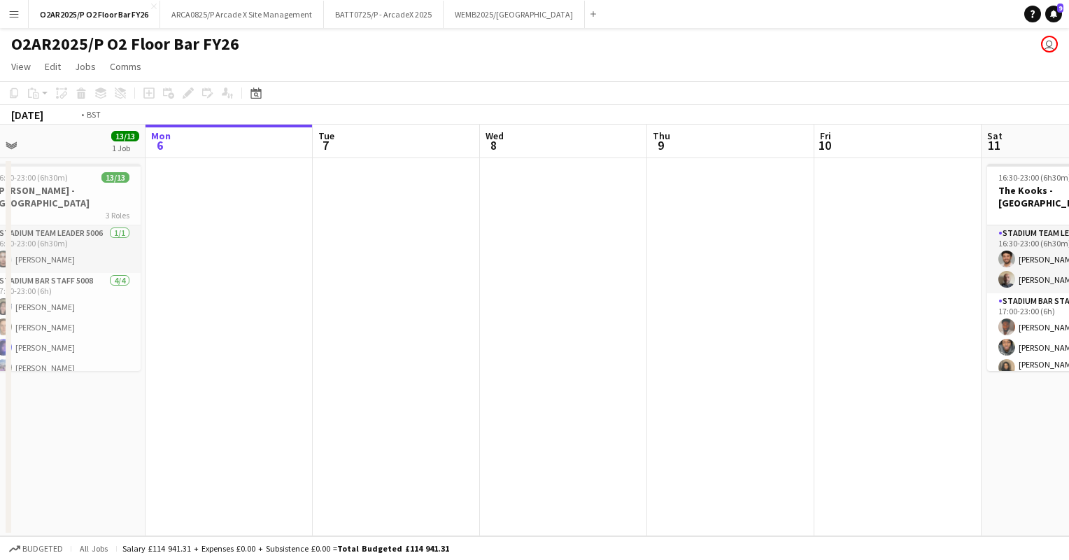
scroll to position [0, 439]
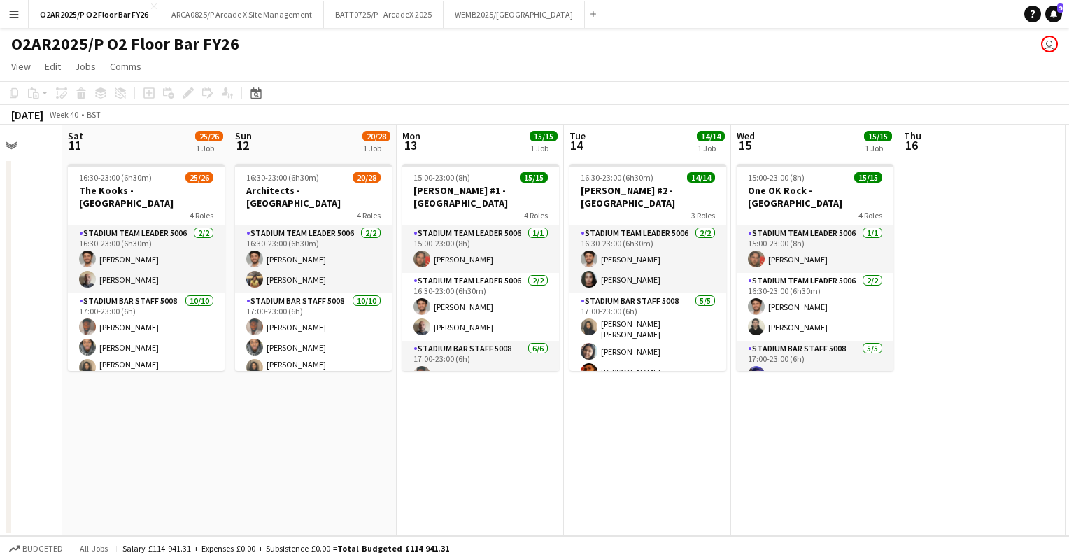
drag, startPoint x: 957, startPoint y: 362, endPoint x: -3, endPoint y: 344, distance: 960.1
click at [0, 344] on html "Menu Boards Boards Boards All jobs Status Workforce Workforce My Workforce Recr…" at bounding box center [534, 280] width 1069 height 560
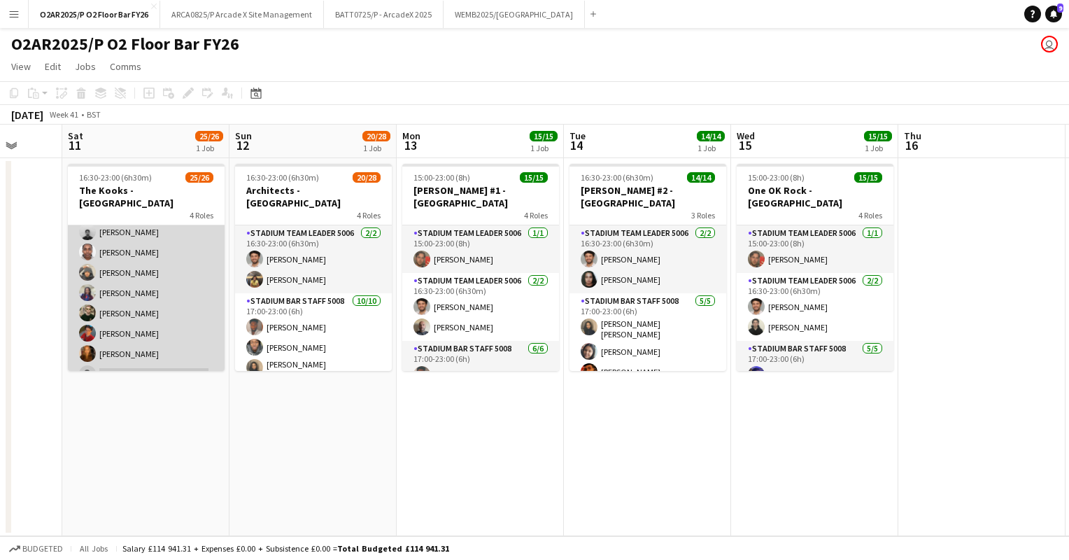
click at [192, 274] on app-card-role "Stadium Bar Staff 5008 2A [DATE] 18:00-23:00 (5h) [PERSON_NAME] [PERSON_NAME] […" at bounding box center [146, 252] width 157 height 271
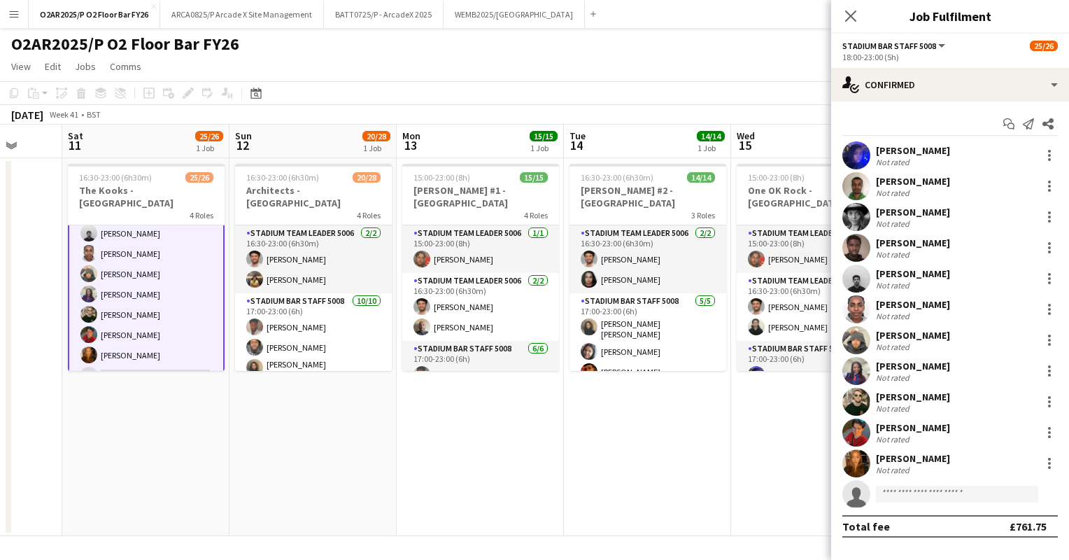
scroll to position [479, 0]
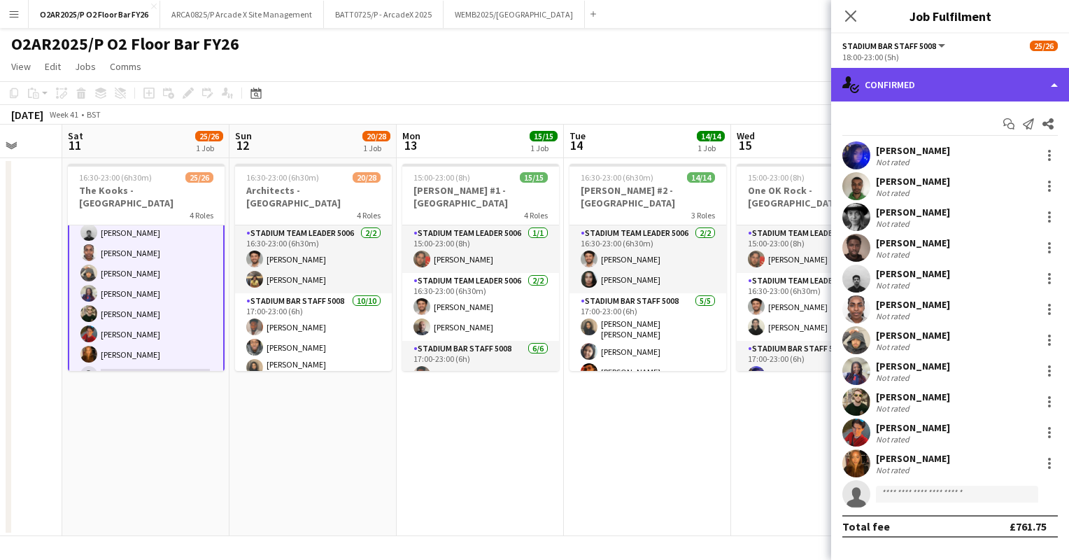
drag, startPoint x: 920, startPoint y: 72, endPoint x: 922, endPoint y: 100, distance: 28.1
click at [920, 71] on div "single-neutral-actions-check-2 Confirmed" at bounding box center [950, 85] width 238 height 34
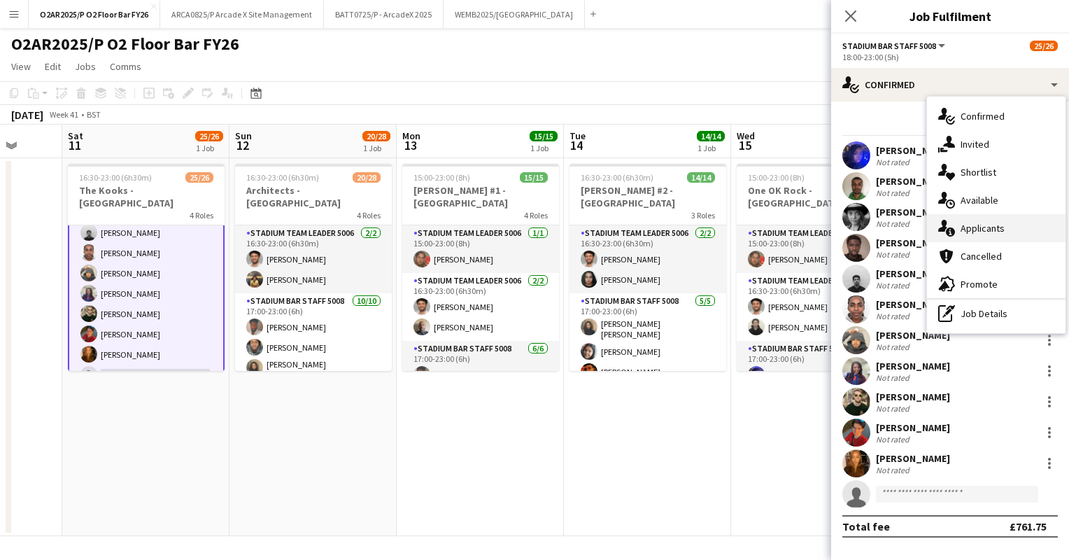
click at [969, 232] on span "Applicants" at bounding box center [983, 228] width 44 height 13
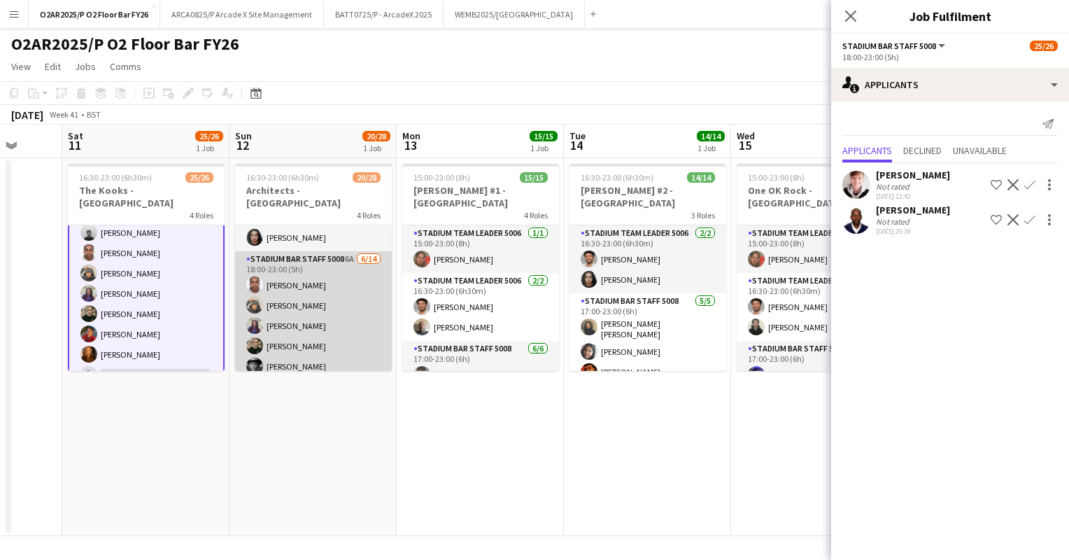
scroll to position [350, 0]
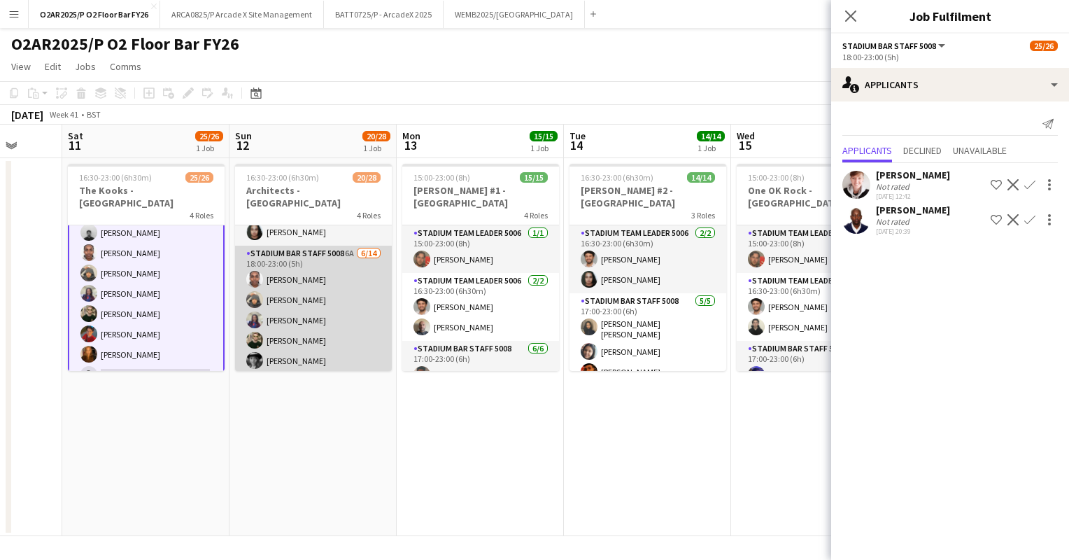
click at [301, 274] on app-card-role "Stadium Bar Staff 5008 6A [DATE] 18:00-23:00 (5h) [PERSON_NAME] [PERSON_NAME] […" at bounding box center [313, 401] width 157 height 311
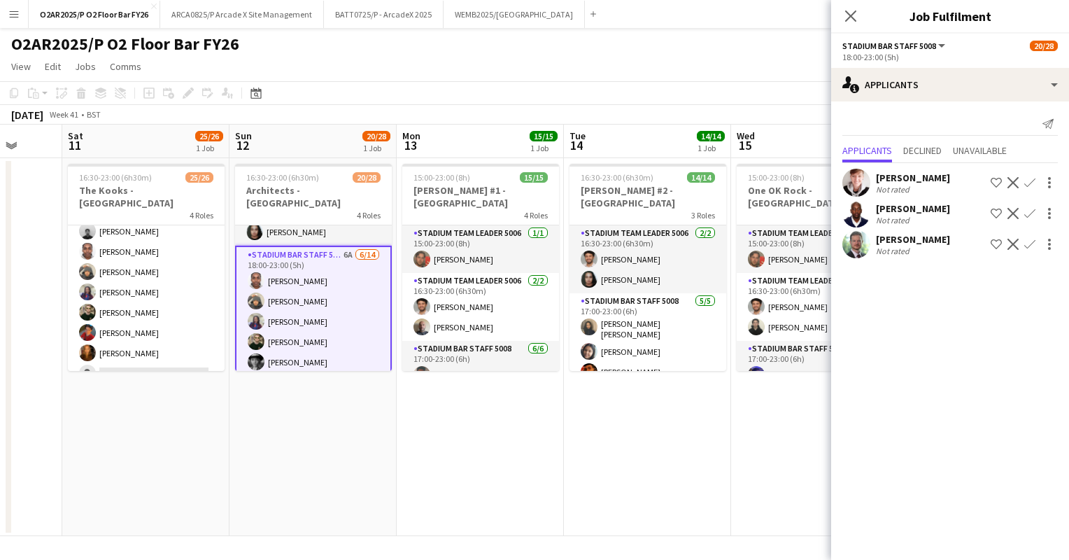
scroll to position [479, 0]
click at [391, 91] on app-toolbar "Copy Paste Paste Ctrl+V Paste with crew Ctrl+Shift+V Paste linked Job [GEOGRAPH…" at bounding box center [534, 93] width 1069 height 24
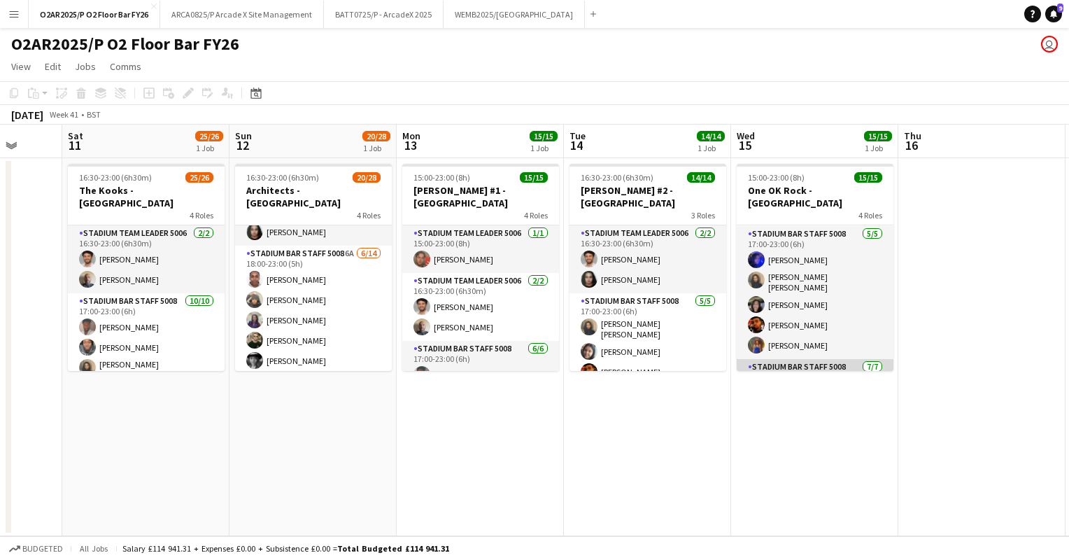
scroll to position [185, 0]
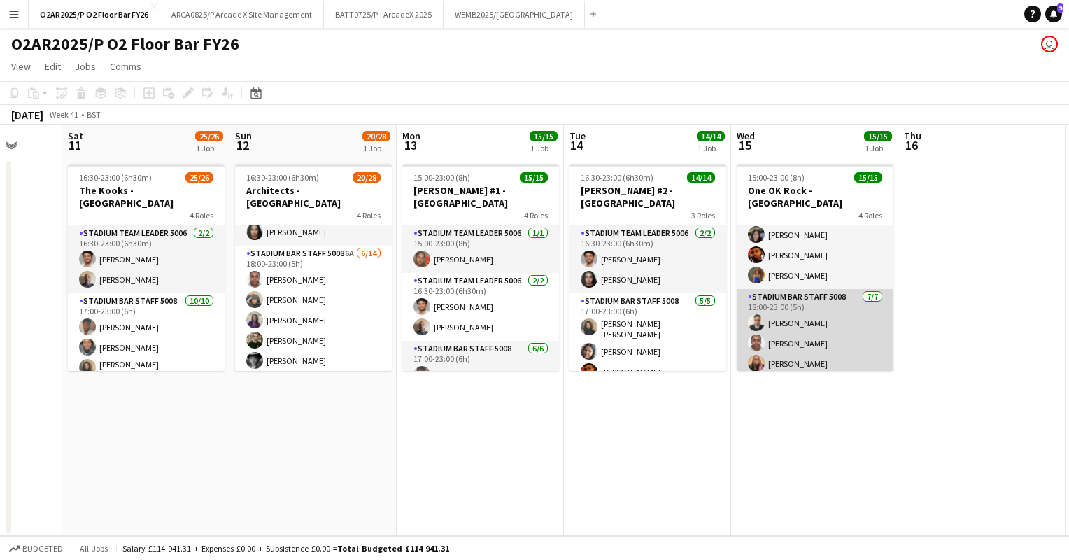
click at [834, 299] on app-card-role "Stadium Bar Staff 5008 [DATE] 18:00-23:00 (5h) [PERSON_NAME] [PERSON_NAME] [PER…" at bounding box center [815, 373] width 157 height 169
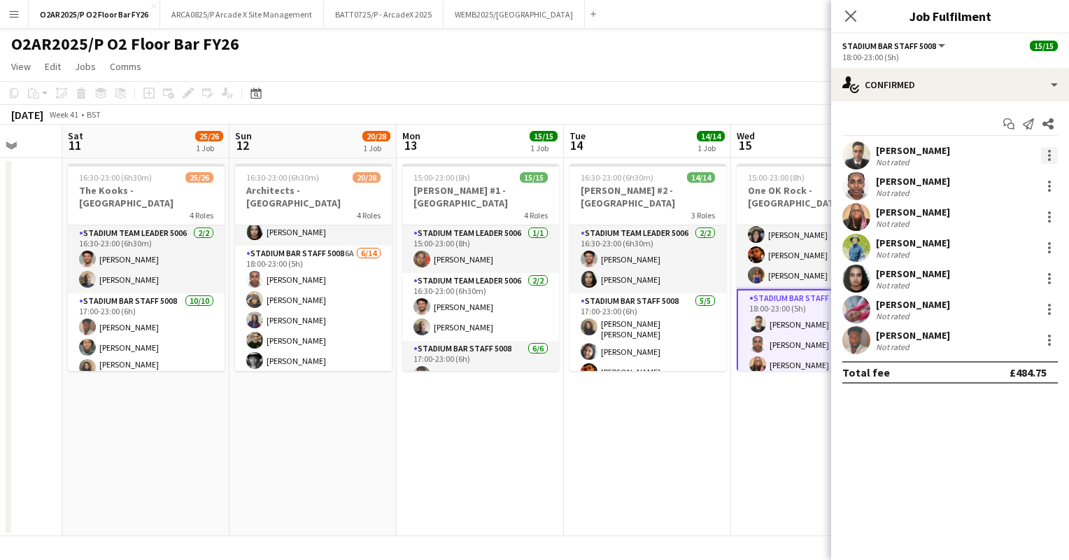
click at [1052, 151] on div at bounding box center [1049, 155] width 17 height 17
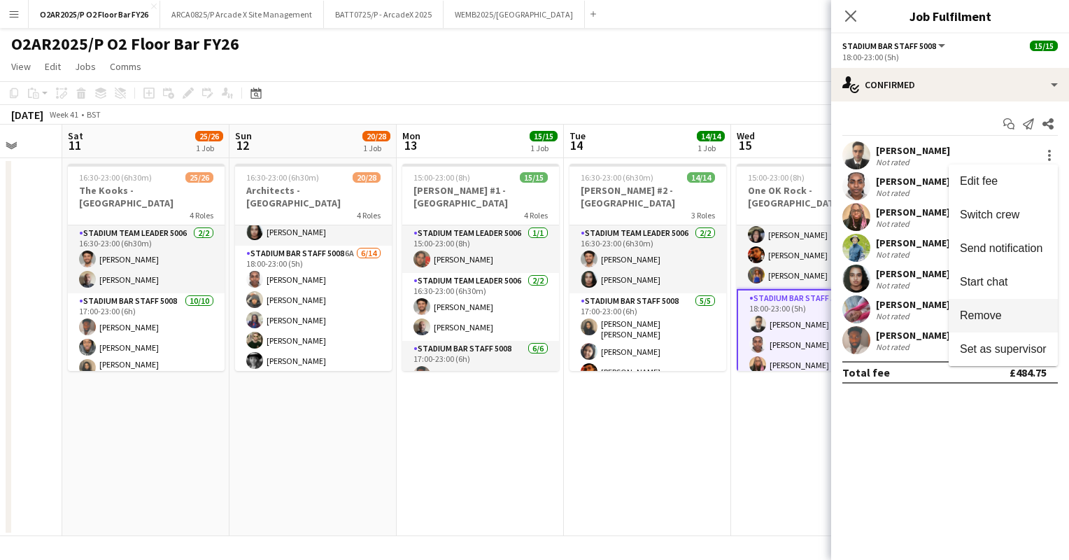
click at [1001, 313] on span "Remove" at bounding box center [981, 315] width 42 height 12
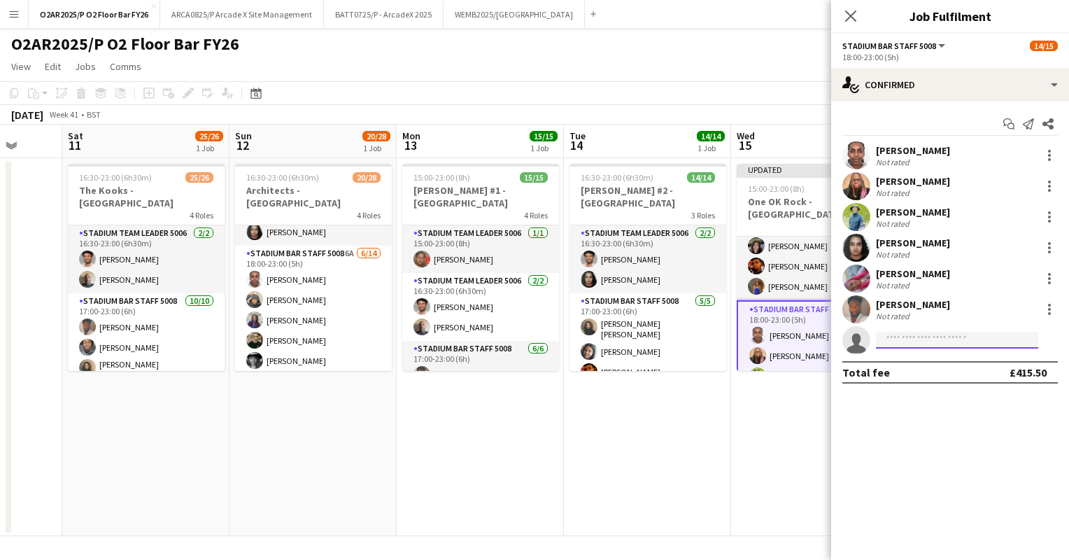
click at [910, 334] on input at bounding box center [957, 340] width 162 height 17
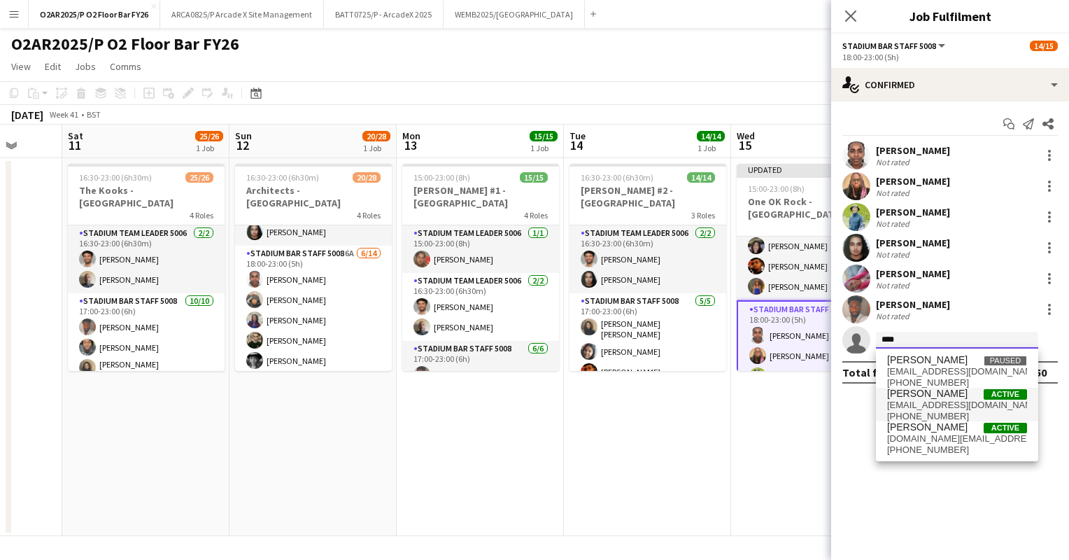
type input "****"
click at [940, 397] on span "[PERSON_NAME]" at bounding box center [927, 394] width 80 height 12
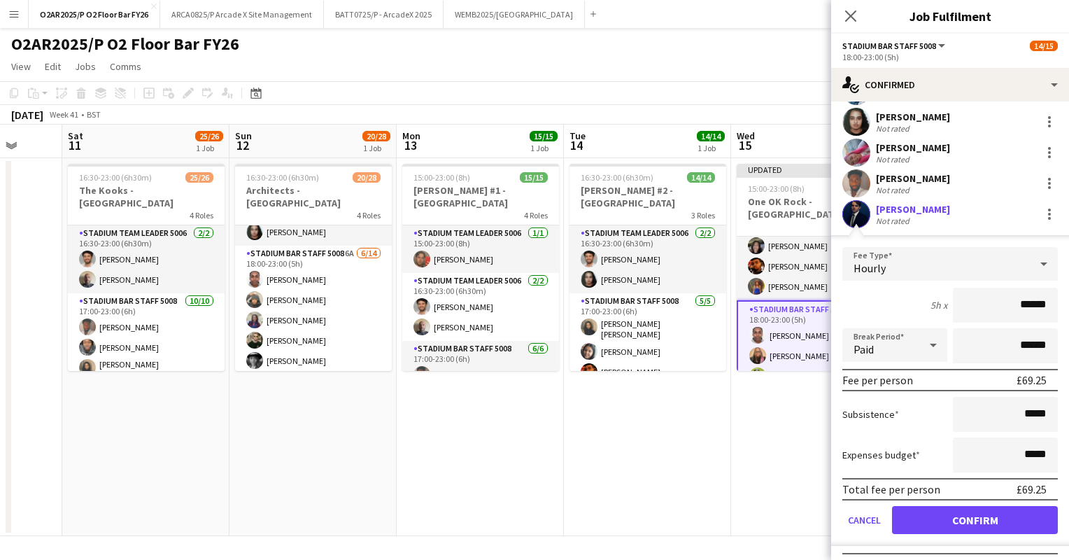
scroll to position [150, 0]
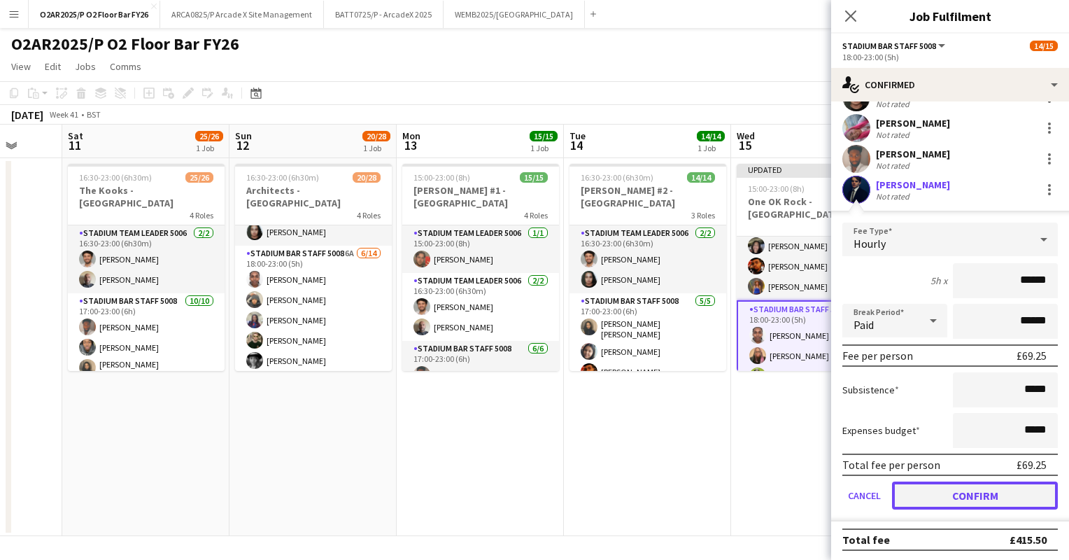
click at [975, 495] on button "Confirm" at bounding box center [975, 495] width 166 height 28
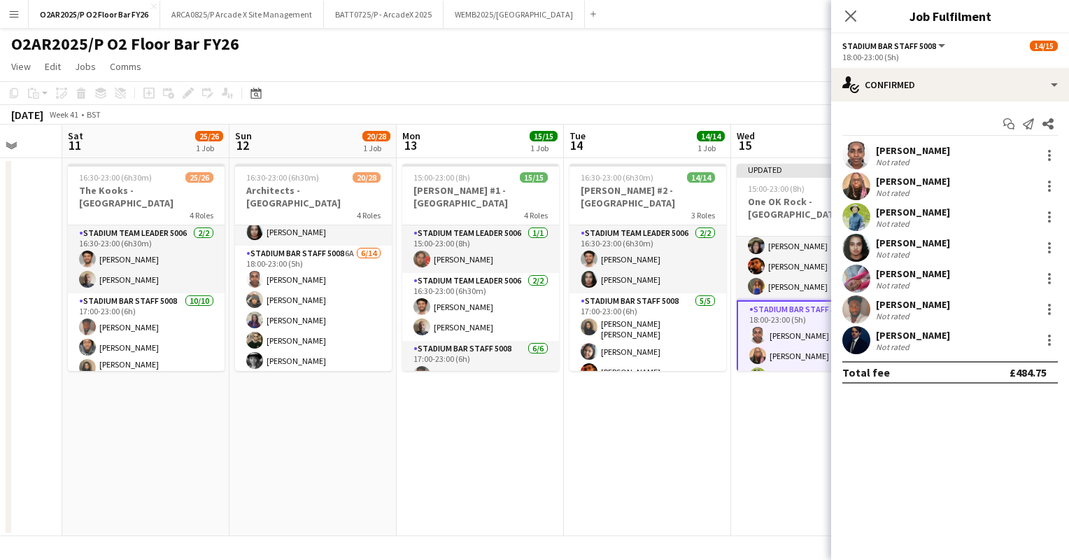
click at [776, 405] on app-date-cell "Updated 15:00-23:00 (8h) 15/15 One OK Rock - [GEOGRAPHIC_DATA] 4 Roles Stadium …" at bounding box center [814, 347] width 167 height 378
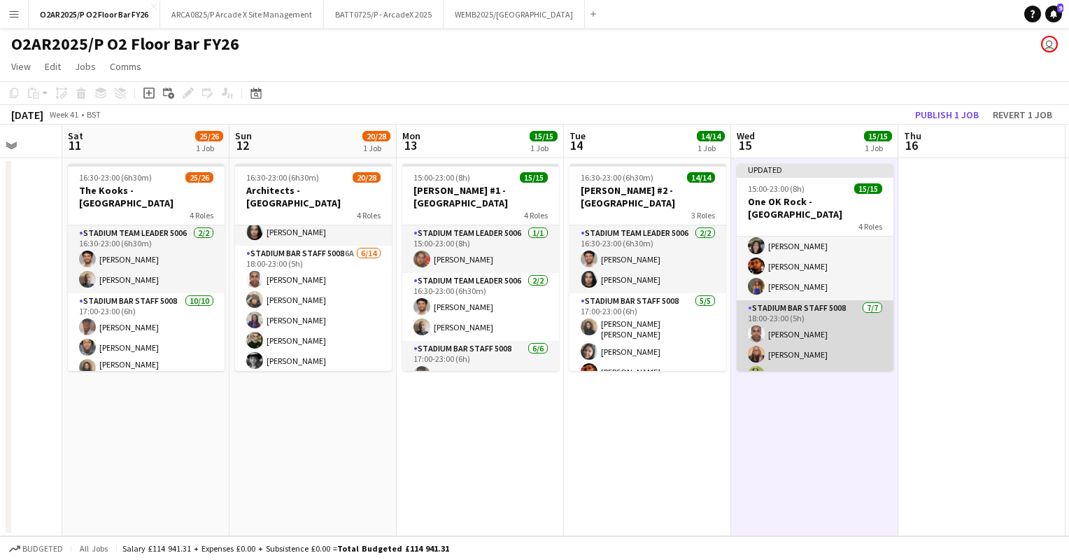
scroll to position [266, 0]
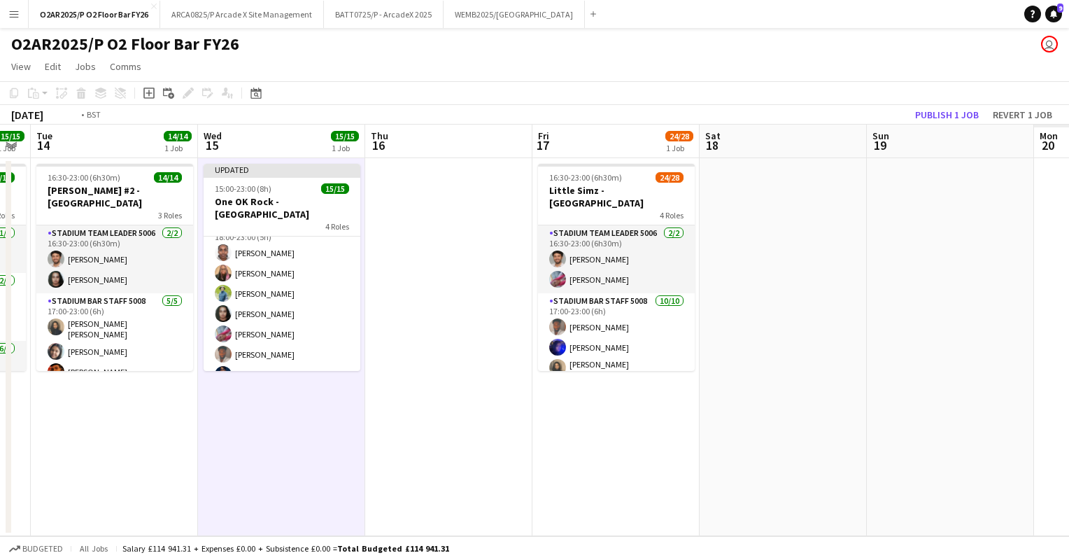
drag, startPoint x: 946, startPoint y: 339, endPoint x: 528, endPoint y: 334, distance: 417.7
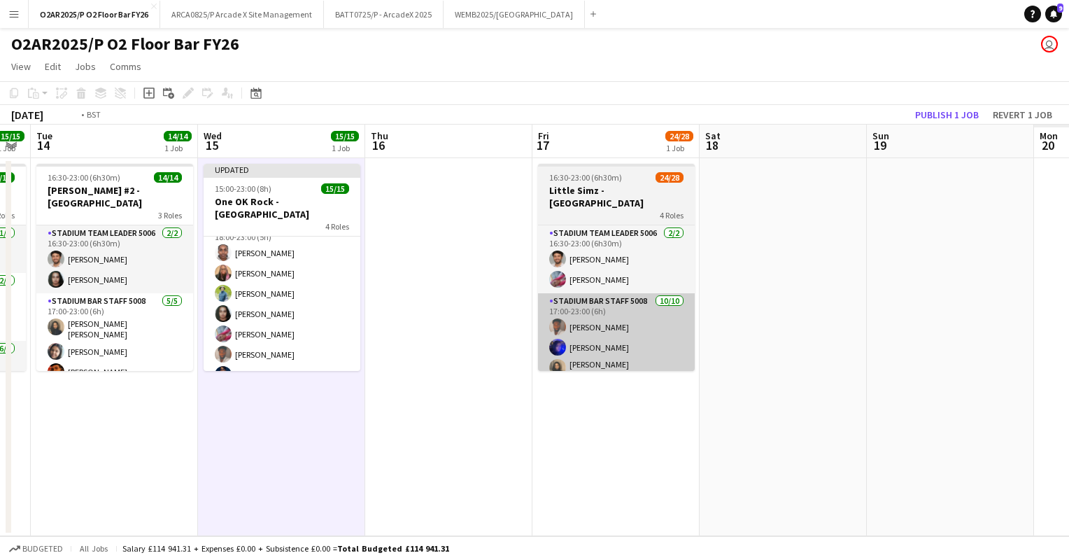
click at [402, 355] on app-calendar-viewport "Fri 10 Sat 11 25/26 1 Job Sun 12 20/28 1 Job Mon 13 15/15 1 Job Tue 14 14/14 1 …" at bounding box center [534, 330] width 1069 height 411
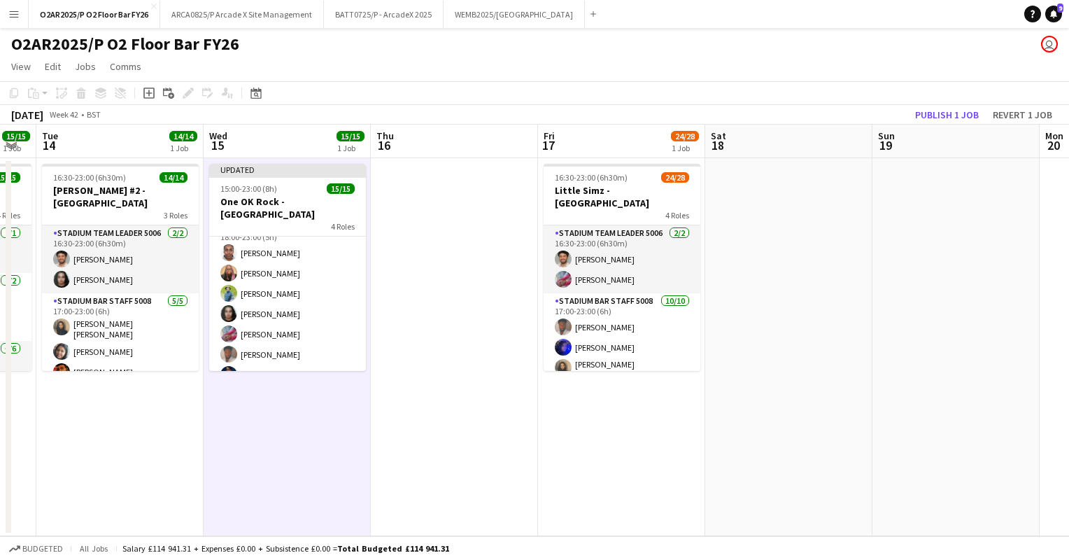
drag, startPoint x: 860, startPoint y: 320, endPoint x: 542, endPoint y: 333, distance: 317.9
click at [542, 333] on app-calendar-viewport "Fri 10 Sat 11 25/26 1 Job Sun 12 20/28 1 Job Mon 13 15/15 1 Job Tue 14 14/14 1 …" at bounding box center [534, 330] width 1069 height 411
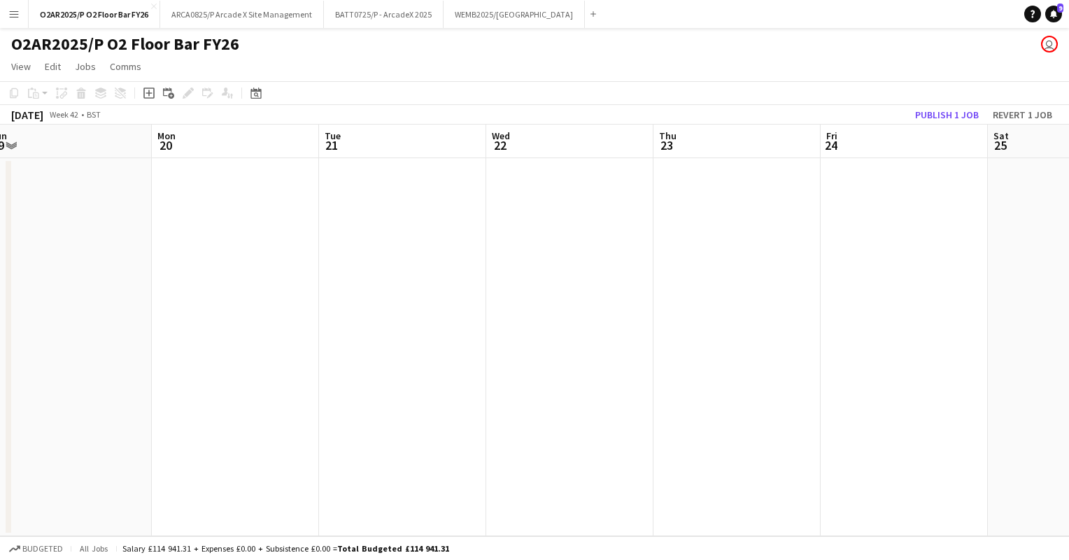
drag, startPoint x: 886, startPoint y: 291, endPoint x: 332, endPoint y: 295, distance: 553.4
click at [332, 295] on app-calendar-viewport "Thu 16 Fri 17 24/28 1 Job Sat 18 Sun 19 Mon 20 Tue 21 Wed 22 Thu 23 Fri 24 Sat …" at bounding box center [534, 330] width 1069 height 411
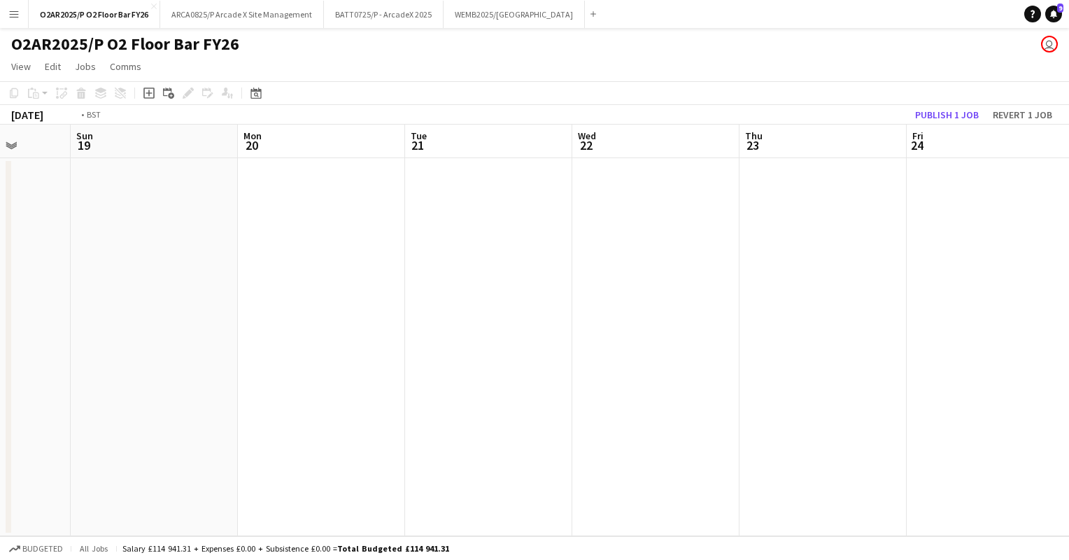
drag, startPoint x: 823, startPoint y: 269, endPoint x: 241, endPoint y: 280, distance: 582.9
click at [241, 280] on app-calendar-viewport "Thu 16 Fri 17 24/28 1 Job Sat 18 Sun 19 Mon 20 Tue 21 Wed 22 Thu 23 Fri 24 Sat …" at bounding box center [534, 330] width 1069 height 411
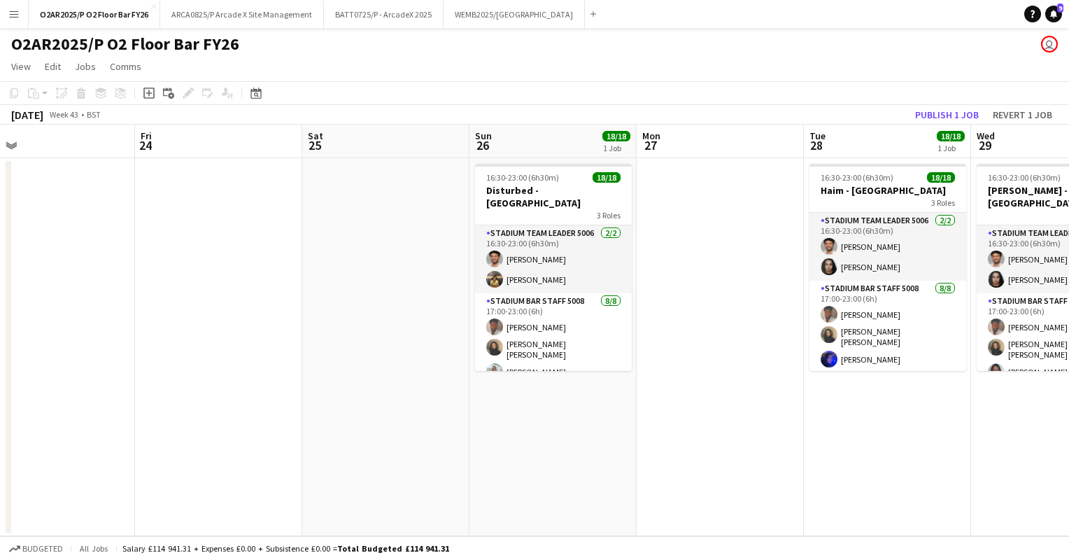
drag, startPoint x: 901, startPoint y: 276, endPoint x: 792, endPoint y: 289, distance: 109.9
click at [797, 289] on app-calendar-viewport "Mon 20 Tue 21 Wed 22 Thu 23 Fri 24 Sat 25 Sun 26 18/18 1 Job Mon 27 Tue 28 18/1…" at bounding box center [534, 330] width 1069 height 411
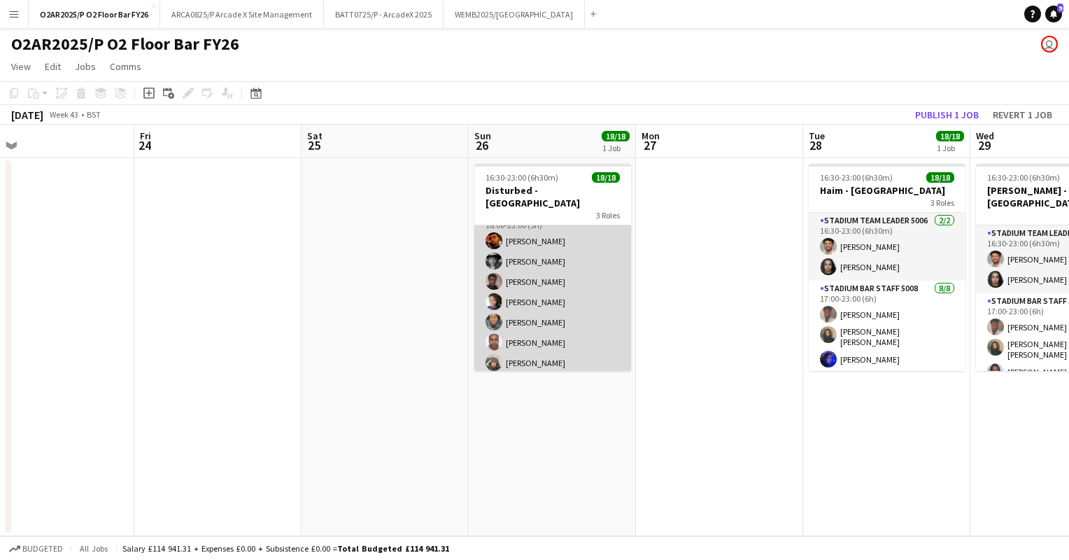
scroll to position [288, 0]
click at [577, 283] on app-card-role "Stadium Bar Staff 5008 [DATE] 18:00-23:00 (5h) [PERSON_NAME] [PERSON_NAME] [PER…" at bounding box center [552, 294] width 157 height 190
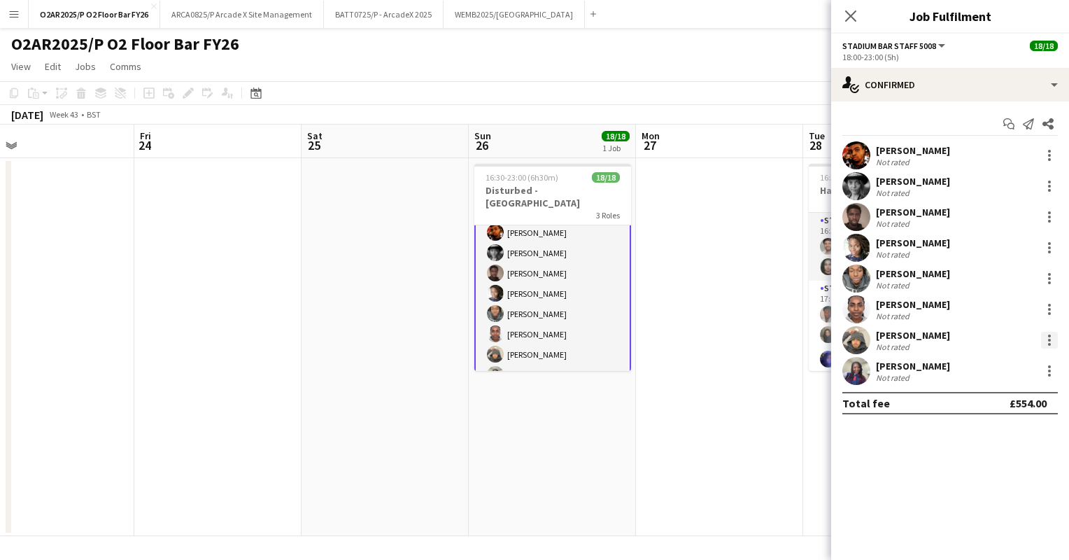
click at [1052, 334] on div at bounding box center [1049, 340] width 17 height 17
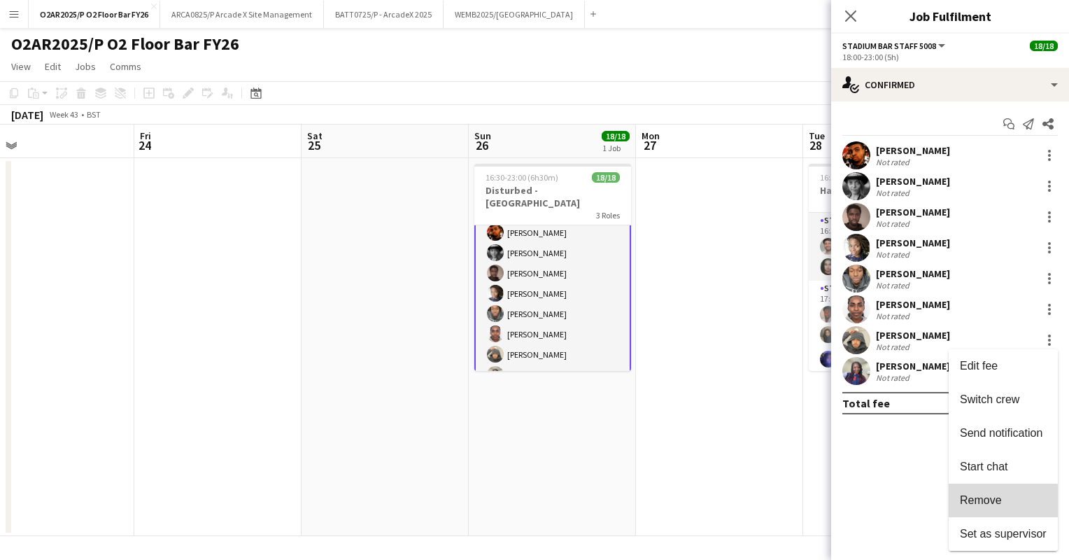
click at [994, 504] on span "Remove" at bounding box center [981, 500] width 42 height 12
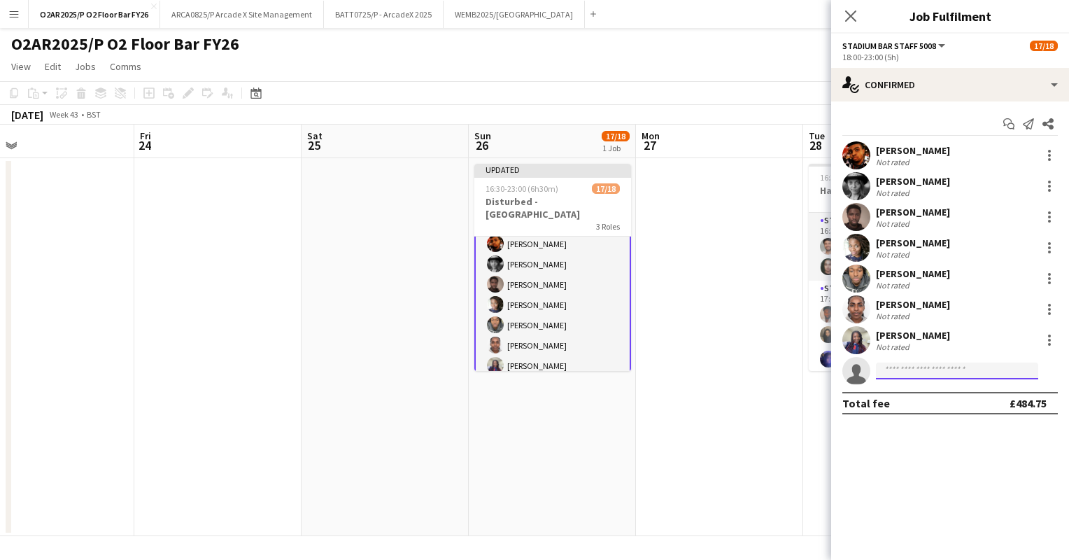
click at [928, 362] on input at bounding box center [957, 370] width 162 height 17
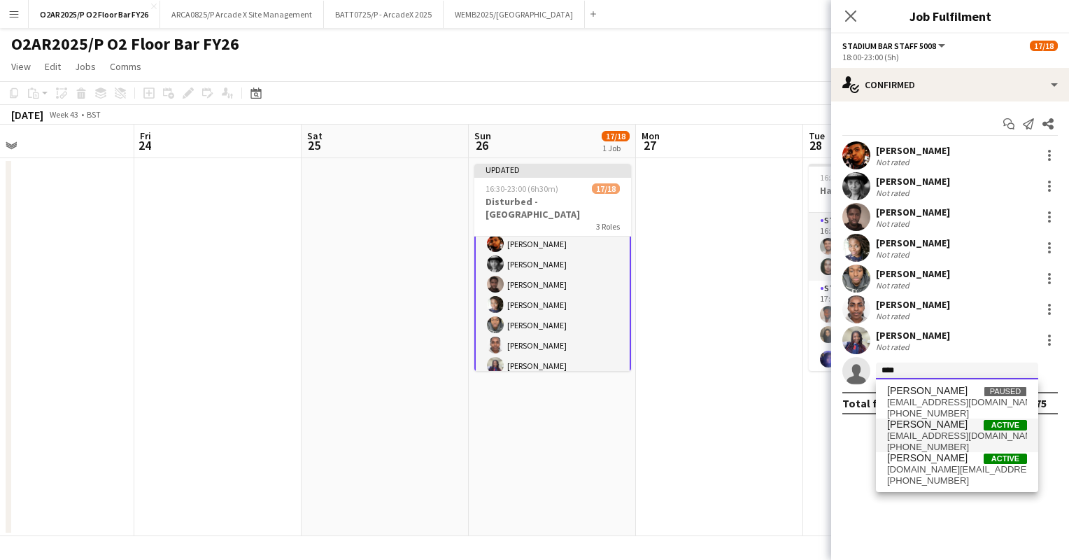
type input "****"
click at [943, 423] on span "[PERSON_NAME]" at bounding box center [927, 424] width 80 height 12
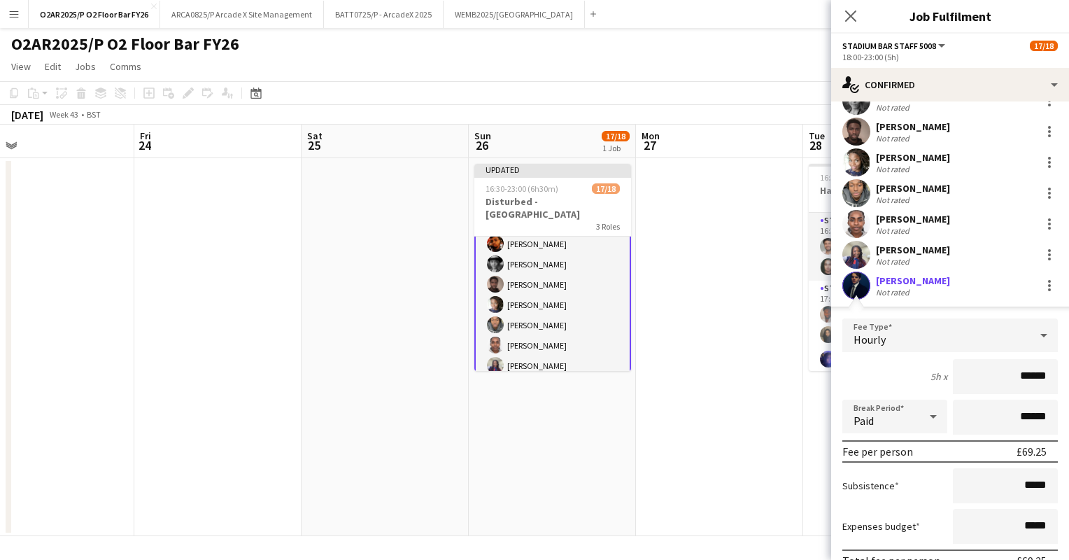
scroll to position [181, 0]
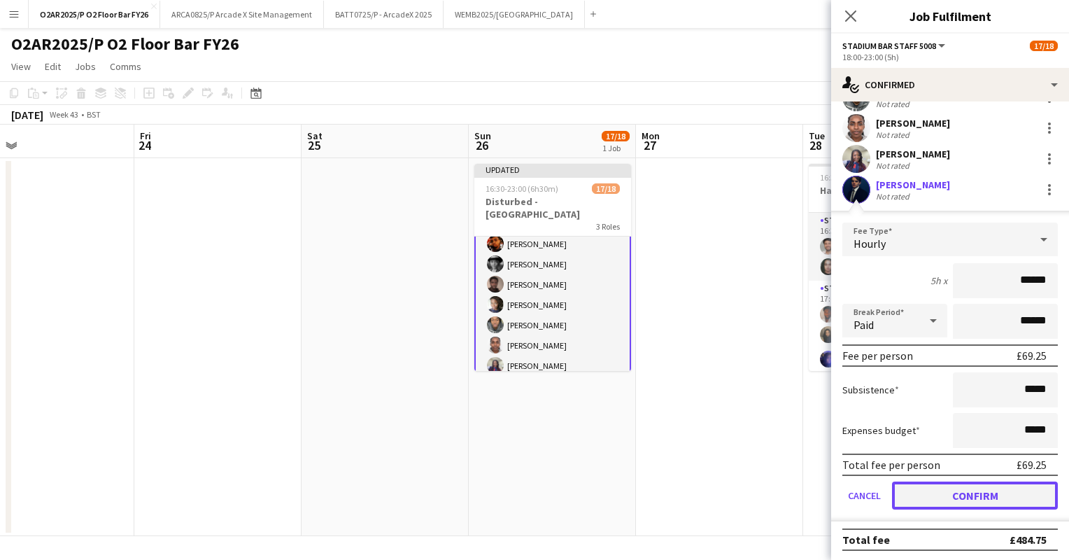
click at [952, 494] on button "Confirm" at bounding box center [975, 495] width 166 height 28
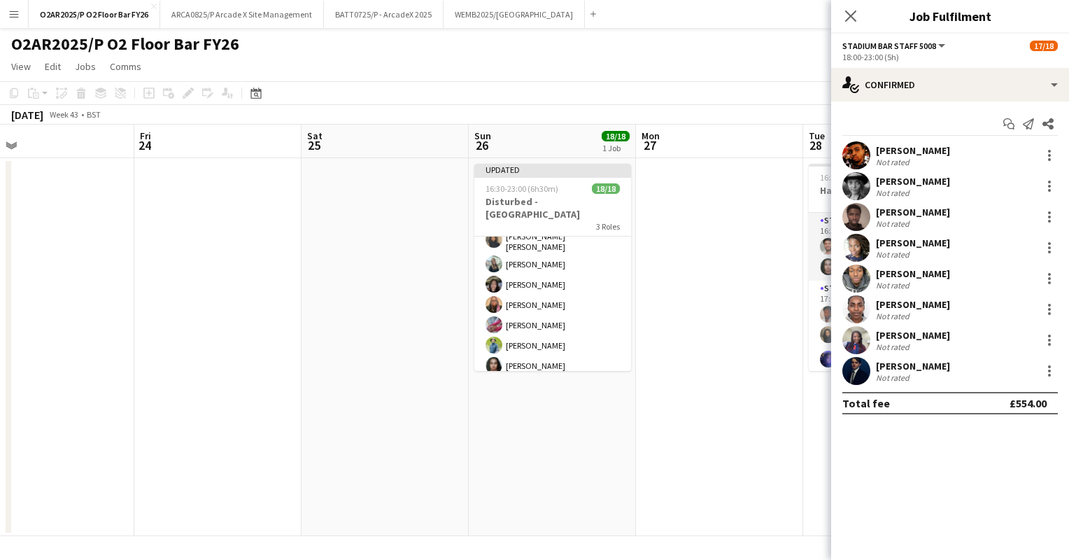
scroll to position [80, 0]
click at [726, 234] on app-date-cell at bounding box center [719, 347] width 167 height 378
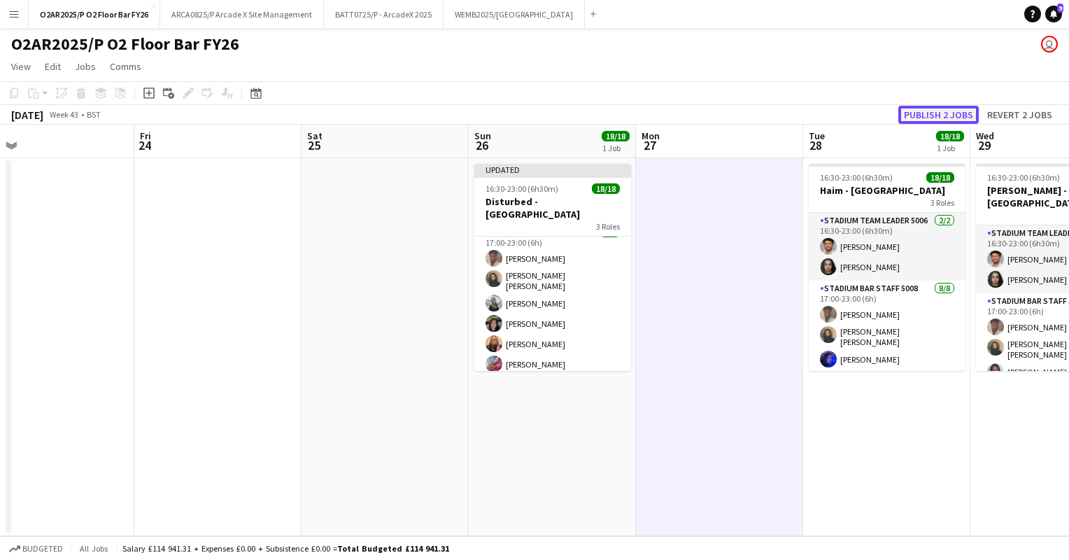
click at [931, 108] on button "Publish 2 jobs" at bounding box center [938, 115] width 80 height 18
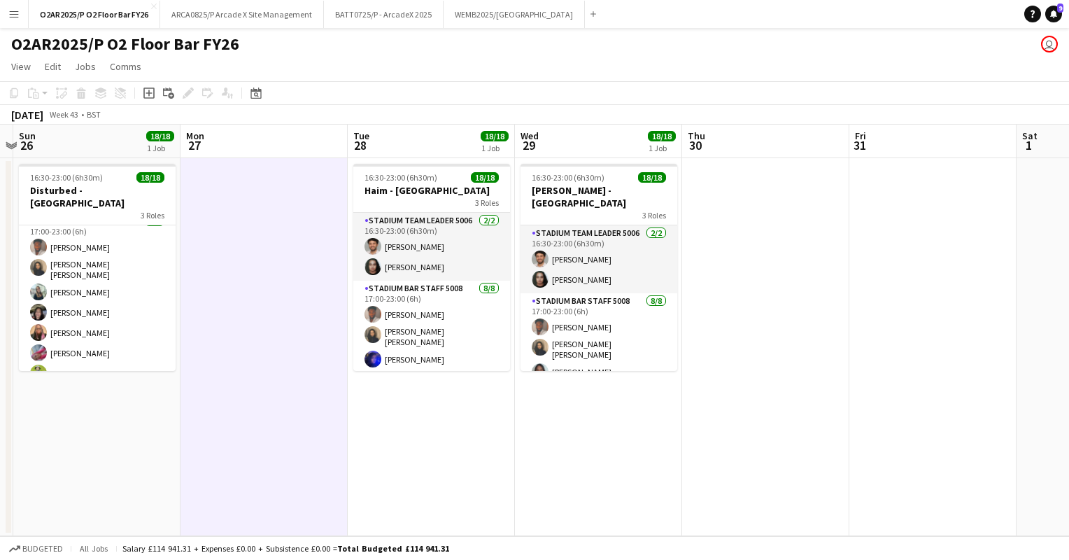
drag, startPoint x: 781, startPoint y: 341, endPoint x: 308, endPoint y: 351, distance: 473.1
click at [308, 351] on app-calendar-viewport "Wed 22 Thu 23 Fri 24 Sat 25 Sun 26 18/18 1 Job Mon 27 Tue 28 18/18 1 Job Wed 29…" at bounding box center [534, 330] width 1069 height 411
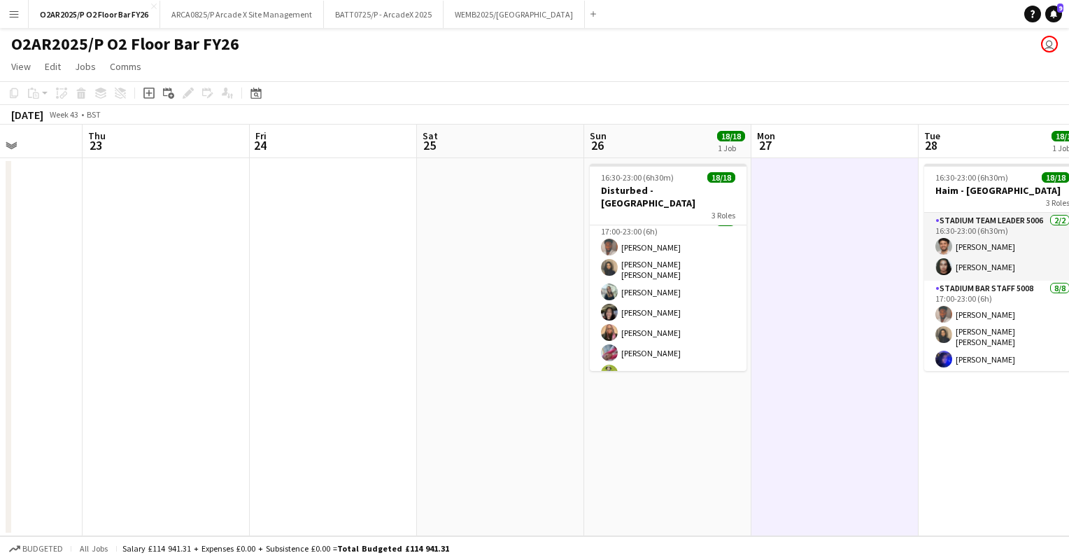
drag, startPoint x: 782, startPoint y: 302, endPoint x: 861, endPoint y: 302, distance: 79.1
click at [861, 302] on app-calendar-viewport "Mon 20 Tue 21 Wed 22 Thu 23 Fri 24 Sat 25 Sun 26 18/18 1 Job Mon 27 Tue 28 18/1…" at bounding box center [534, 330] width 1069 height 411
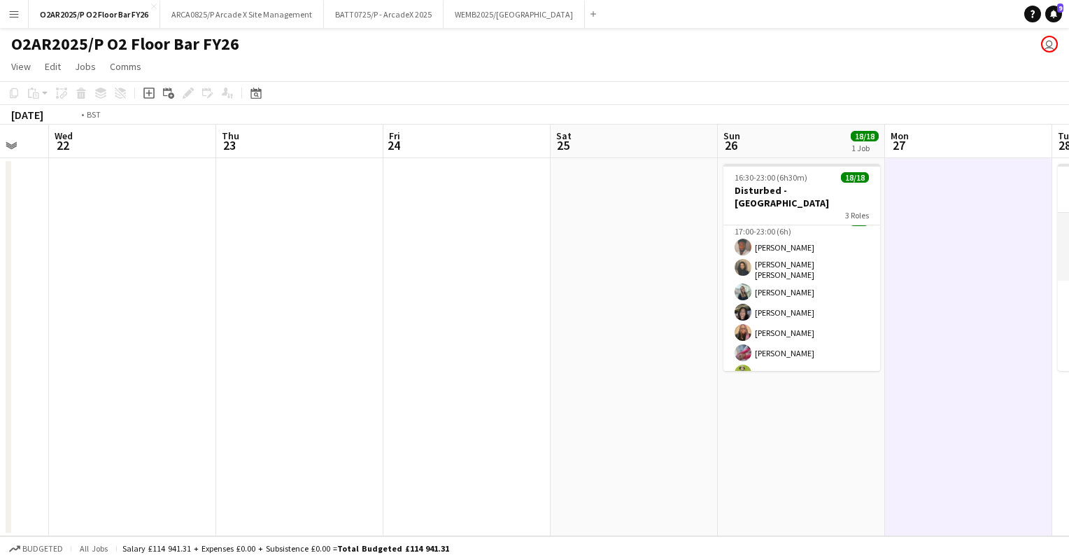
drag, startPoint x: 394, startPoint y: 302, endPoint x: 896, endPoint y: 290, distance: 502.5
click at [897, 288] on app-calendar-viewport "Mon 20 Tue 21 Wed 22 Thu 23 Fri 24 Sat 25 Sun 26 18/18 1 Job Mon 27 Tue 28 18/1…" at bounding box center [534, 330] width 1069 height 411
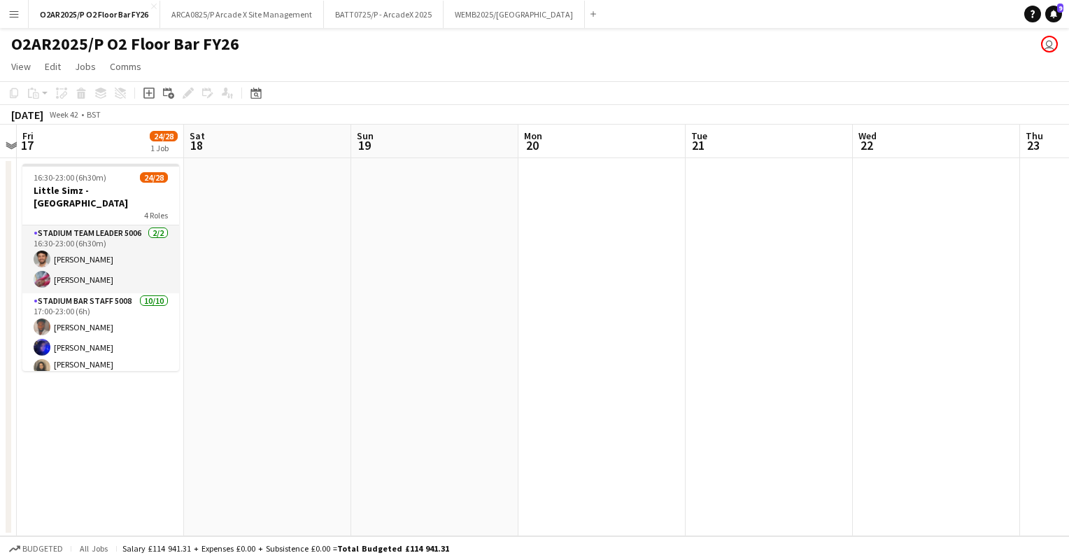
drag, startPoint x: 326, startPoint y: 321, endPoint x: 764, endPoint y: 291, distance: 439.0
click at [764, 291] on app-calendar-viewport "Wed 15 15/15 1 Job Thu 16 Fri 17 24/28 1 Job Sat 18 Sun 19 Mon 20 Tue 21 Wed 22…" at bounding box center [534, 330] width 1069 height 411
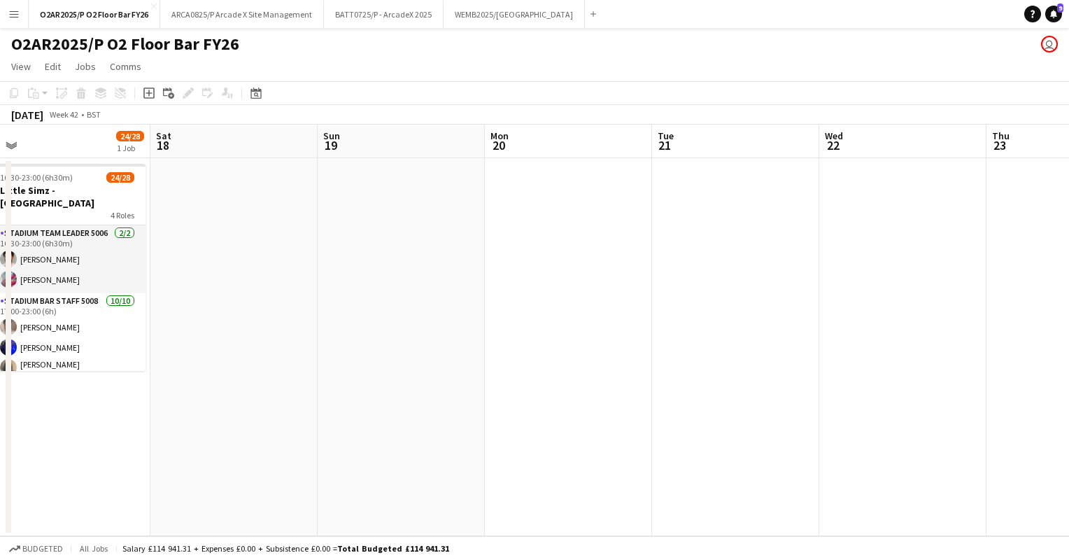
drag, startPoint x: 364, startPoint y: 329, endPoint x: 832, endPoint y: 329, distance: 468.1
click at [832, 329] on app-calendar-viewport "Wed 15 15/15 1 Job Thu 16 Fri 17 24/28 1 Job Sat 18 Sun 19 Mon 20 Tue 21 Wed 22…" at bounding box center [534, 330] width 1069 height 411
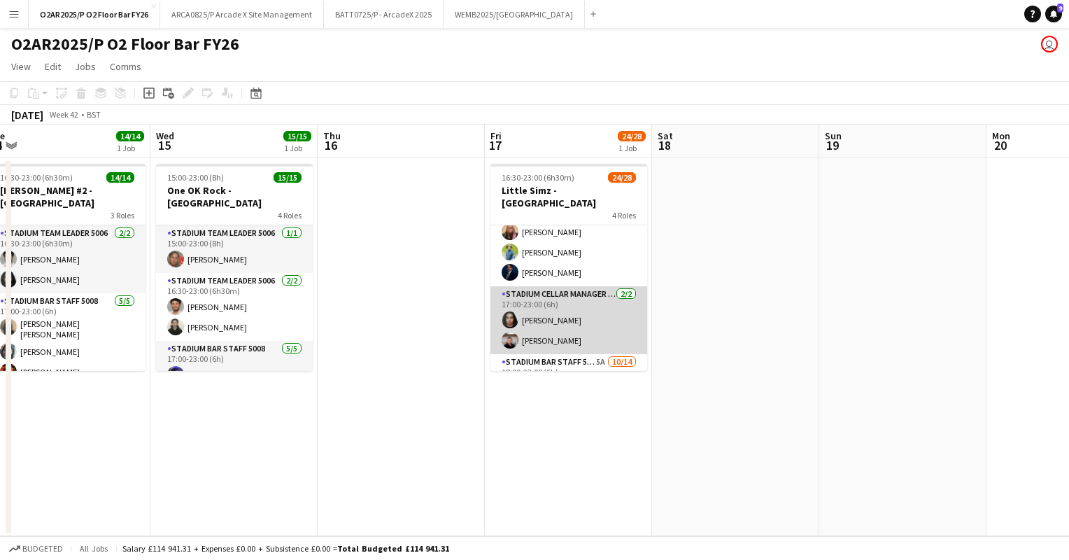
scroll to position [280, 0]
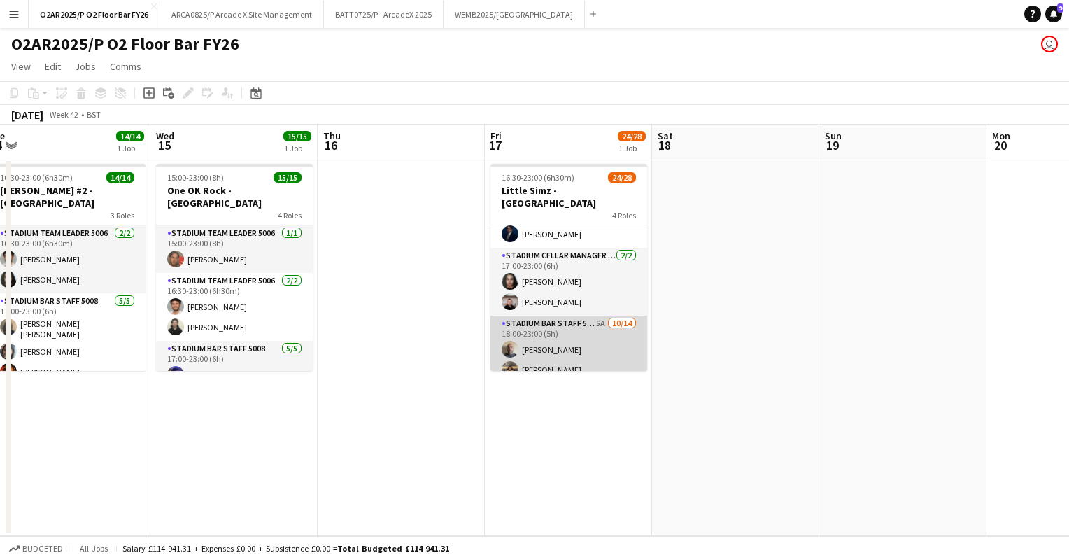
click at [604, 339] on app-card-role "Stadium Bar Staff 5008 5A [DATE] 18:00-23:00 (5h) [PERSON_NAME] [PERSON_NAME] […" at bounding box center [568, 474] width 157 height 316
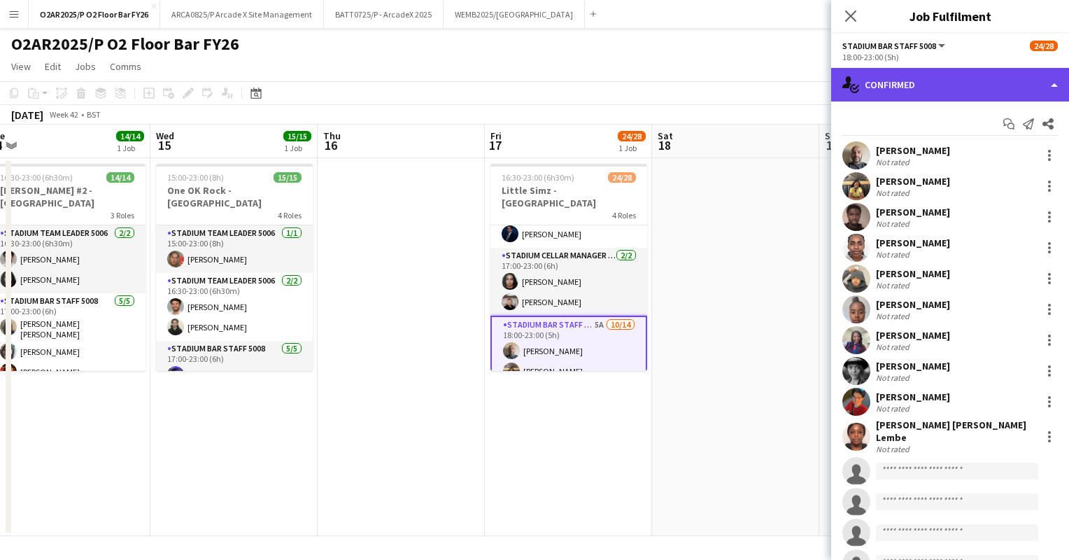
click at [971, 77] on div "single-neutral-actions-check-2 Confirmed" at bounding box center [950, 85] width 238 height 34
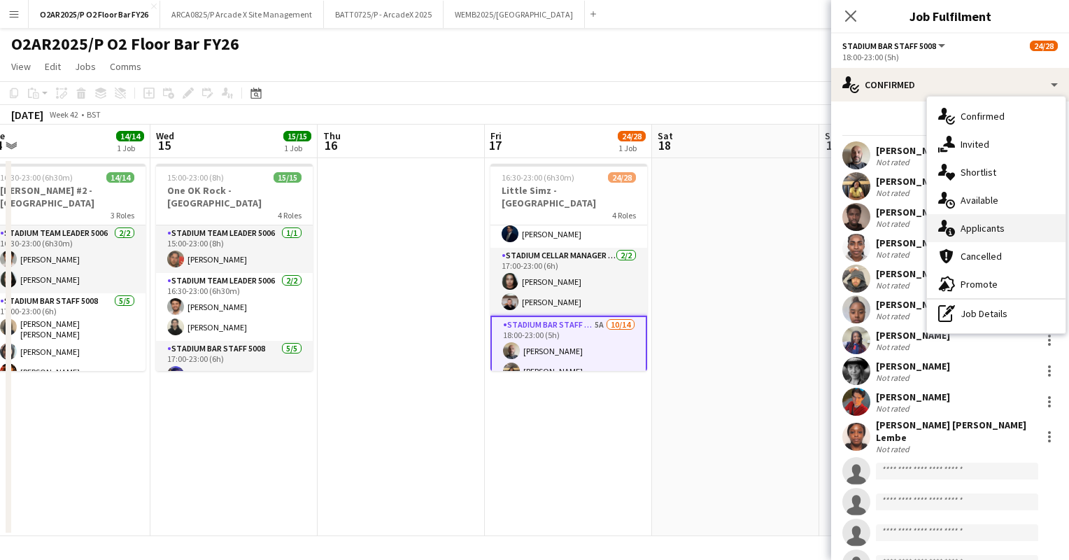
click at [977, 232] on span "Applicants" at bounding box center [983, 228] width 44 height 13
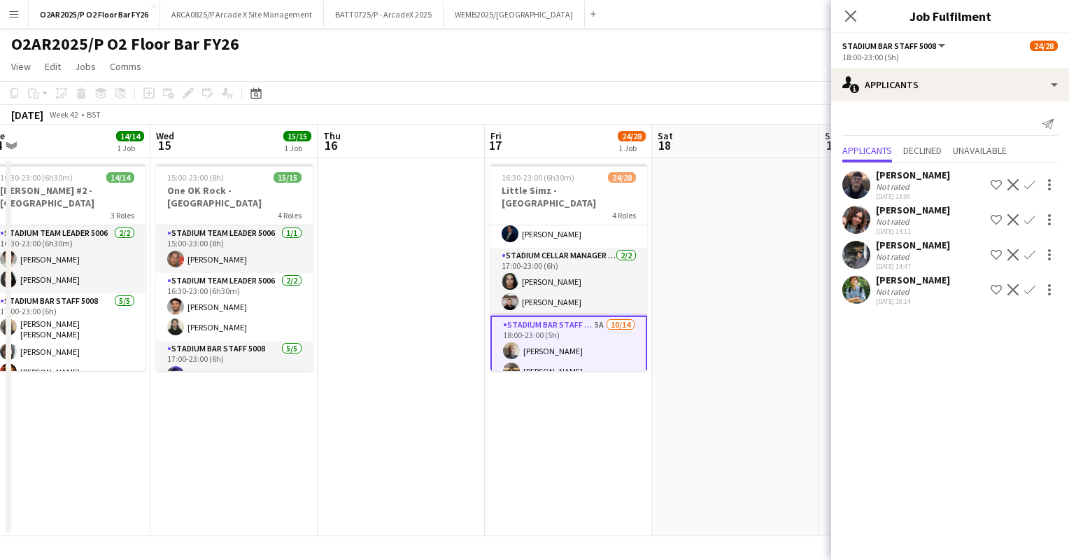
click at [855, 254] on app-user-avatar at bounding box center [856, 255] width 28 height 28
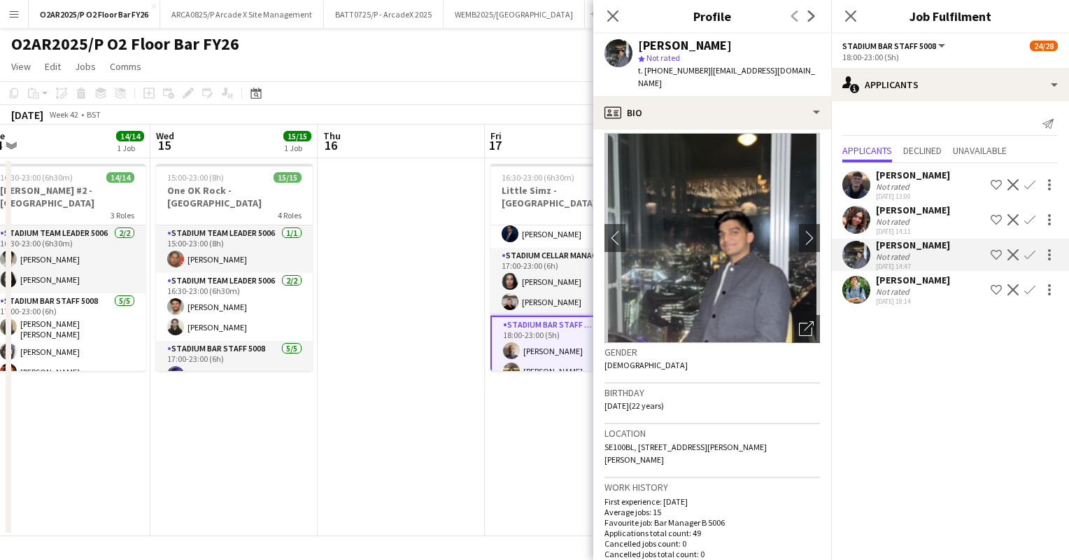
scroll to position [0, 0]
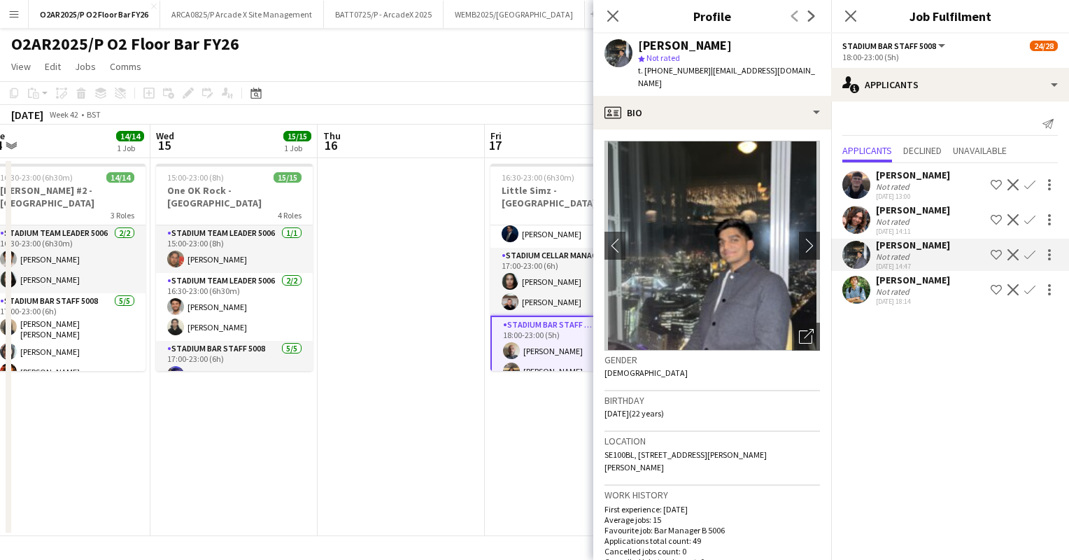
click at [859, 293] on app-user-avatar at bounding box center [856, 290] width 28 height 28
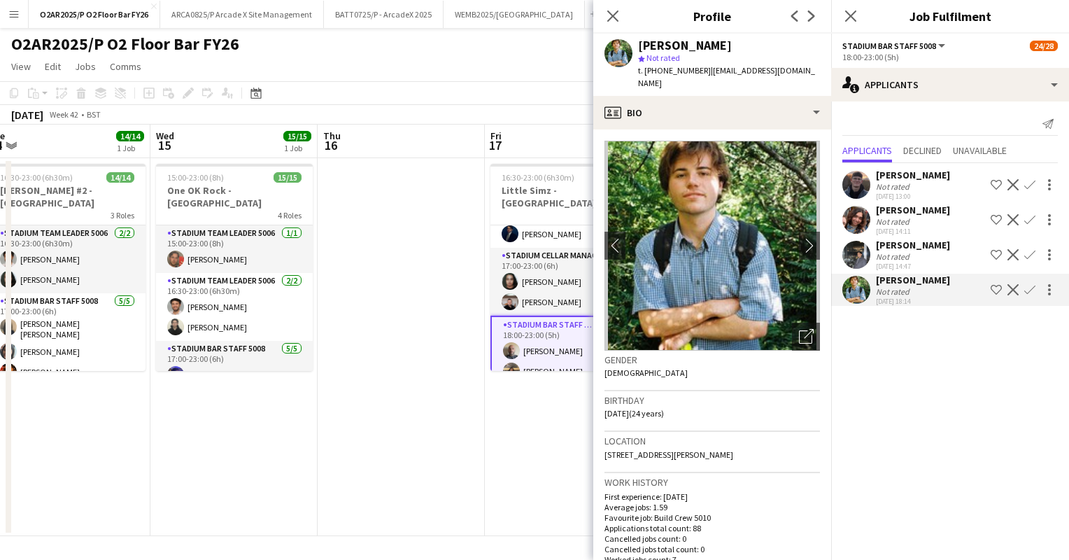
click at [914, 215] on div "[PERSON_NAME]" at bounding box center [913, 210] width 74 height 13
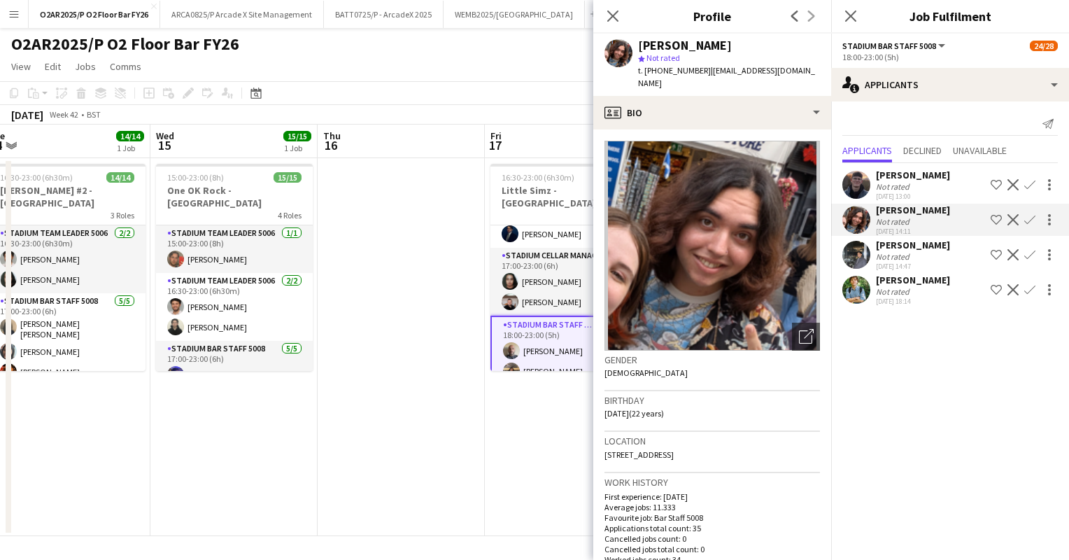
click at [908, 172] on div "[PERSON_NAME]" at bounding box center [913, 175] width 74 height 13
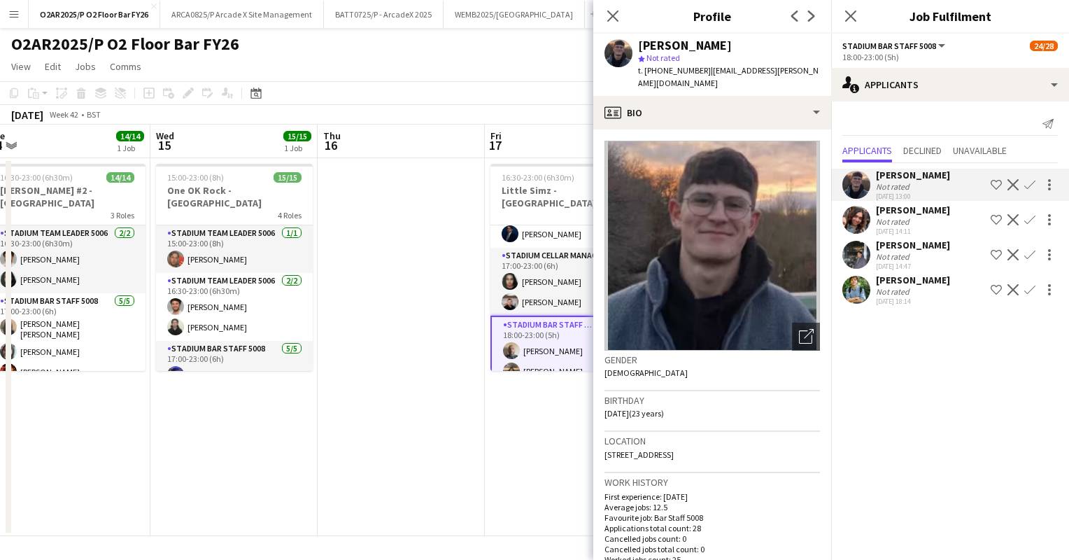
click at [449, 59] on app-page-menu "View Day view expanded Day view collapsed Month view Date picker Jump to [DATE]…" at bounding box center [534, 68] width 1069 height 27
